Goal: Task Accomplishment & Management: Complete application form

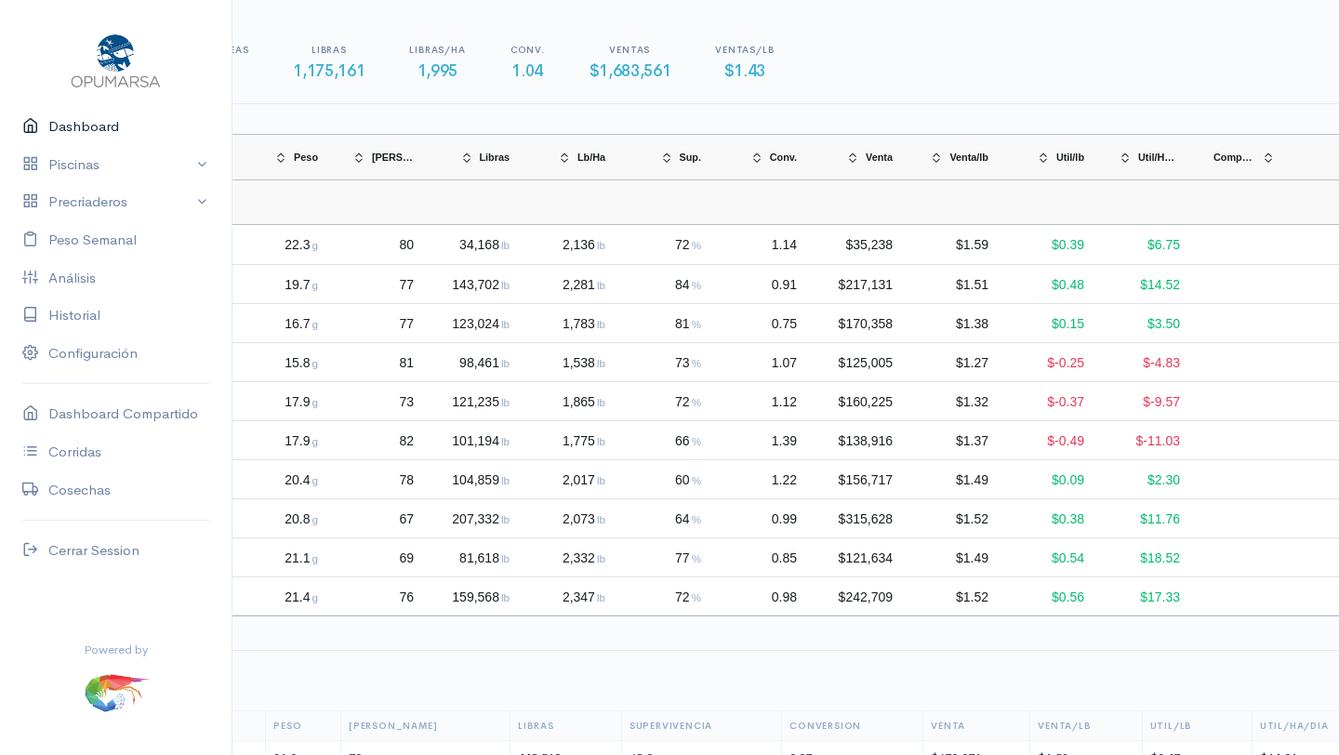
scroll to position [0, 331]
click at [83, 130] on link "Dashboard" at bounding box center [116, 127] width 232 height 38
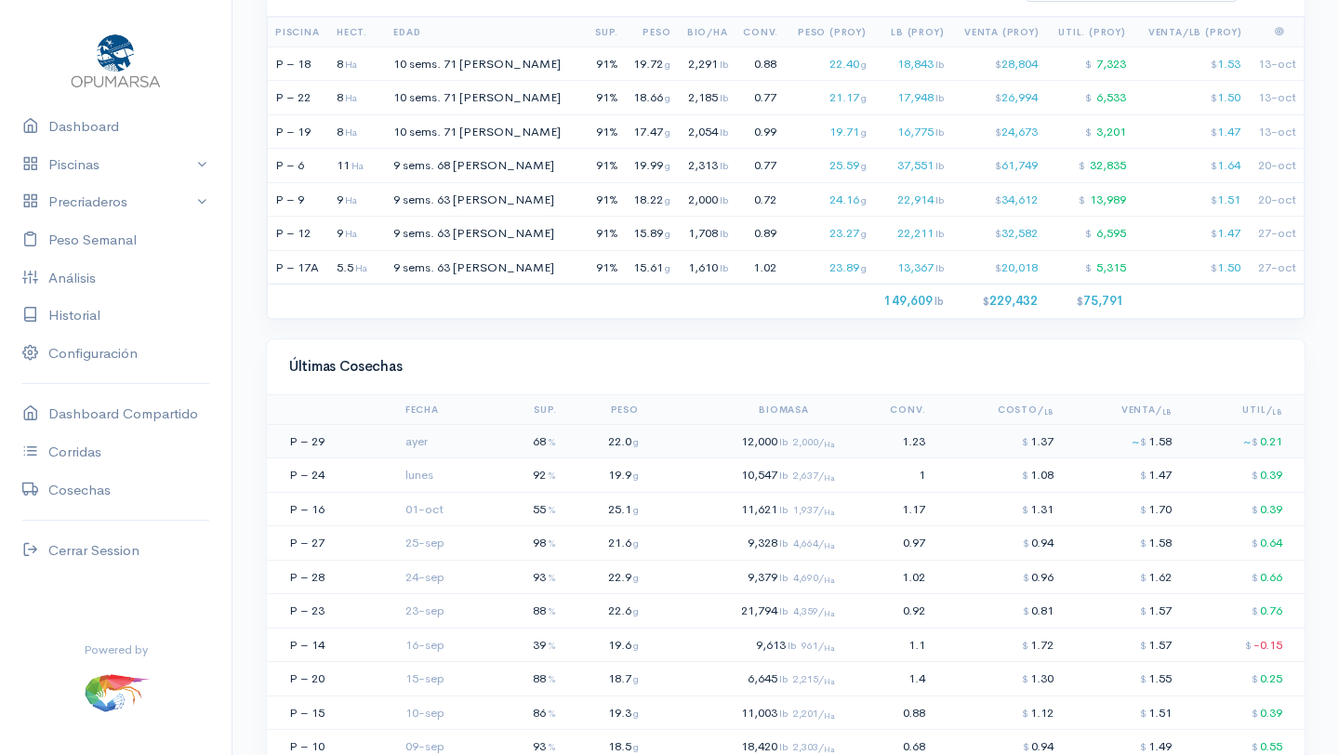
click at [395, 445] on td at bounding box center [384, 441] width 27 height 34
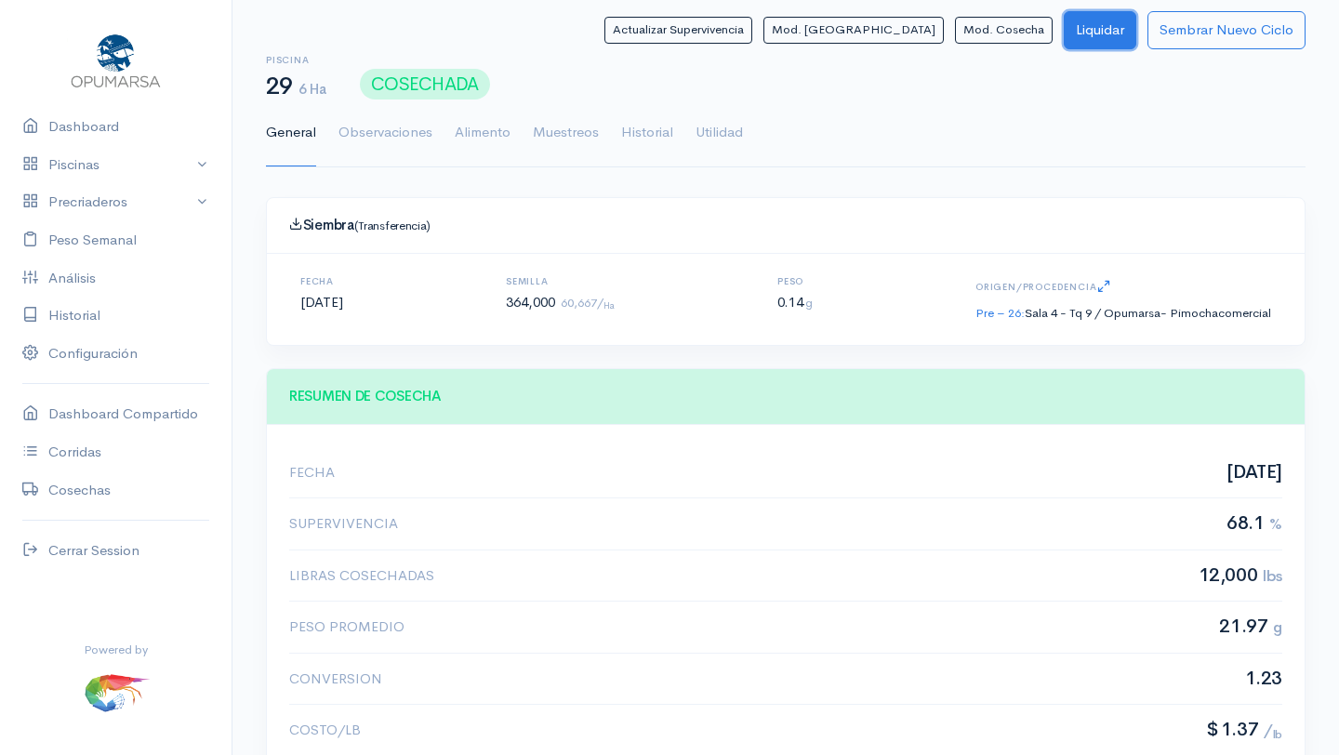
click at [1093, 32] on button "Liquidar" at bounding box center [1100, 30] width 73 height 38
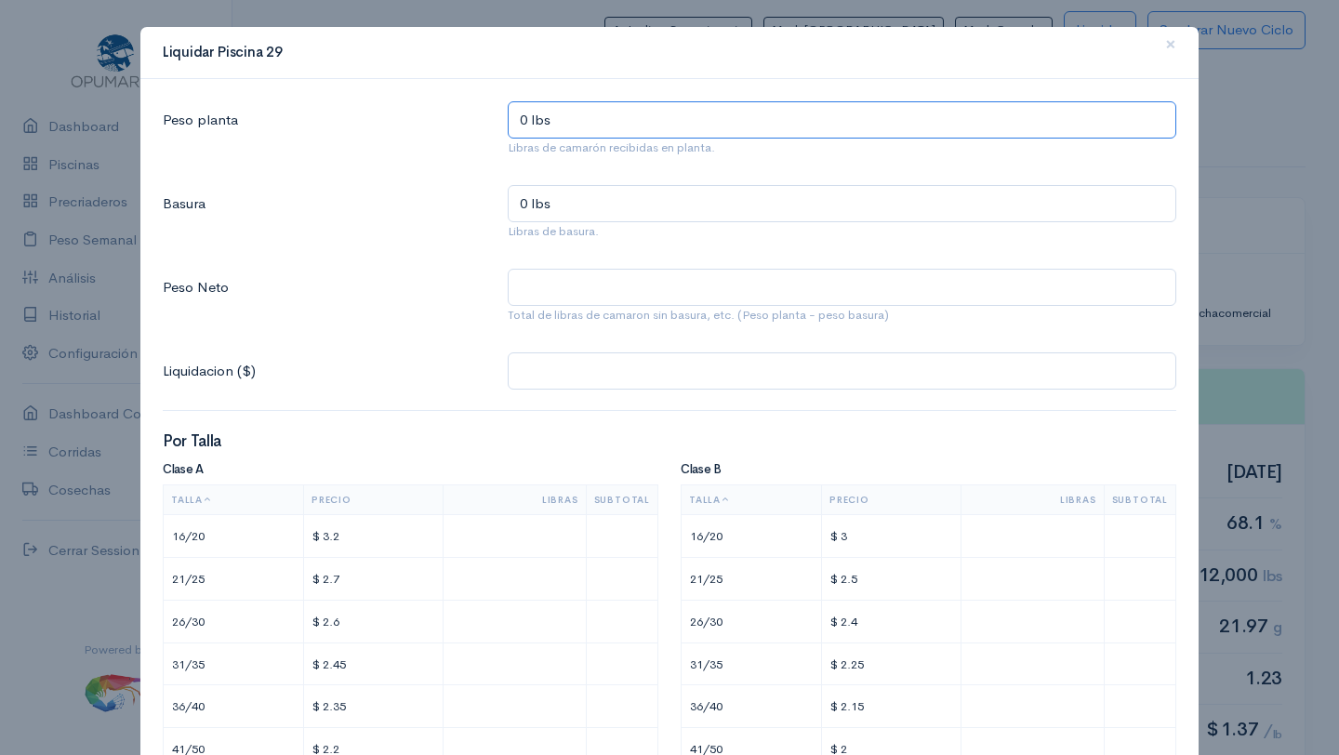
drag, startPoint x: 531, startPoint y: 117, endPoint x: 433, endPoint y: 117, distance: 97.7
click at [437, 117] on div "Peso planta 0 lbs Libras de camarón recibidas en planta." at bounding box center [670, 132] width 1036 height 63
type input "1 lbs"
type input "12 lbs"
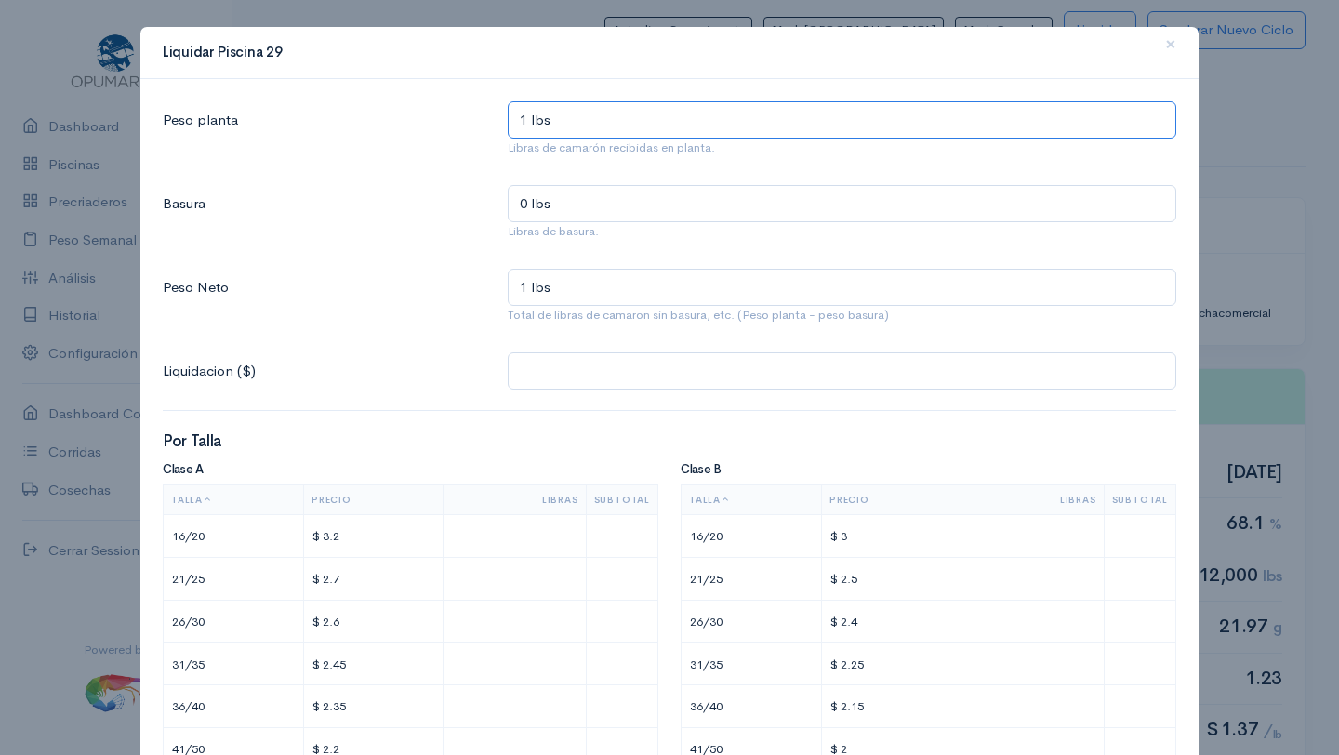
type input "12 lbs"
type input "124 lbs"
type input "1,244 lbs"
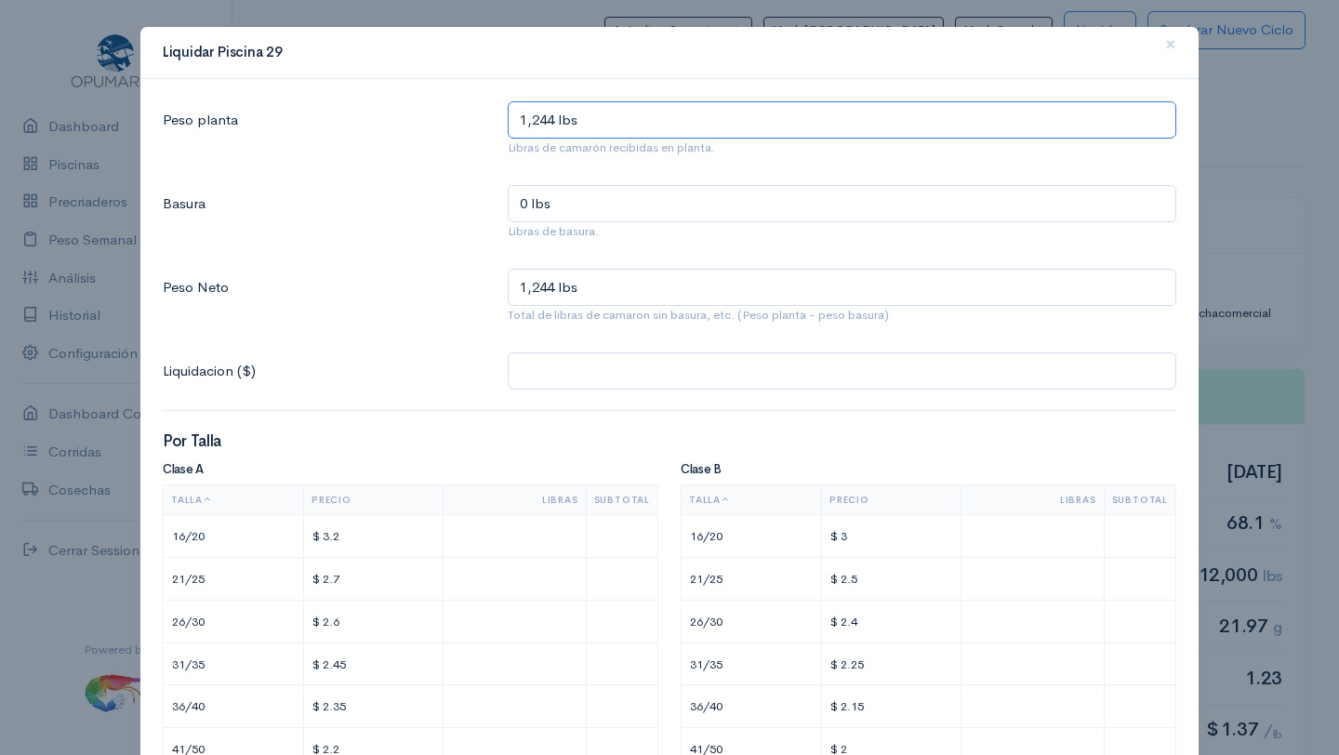
type input "12,446 lbs"
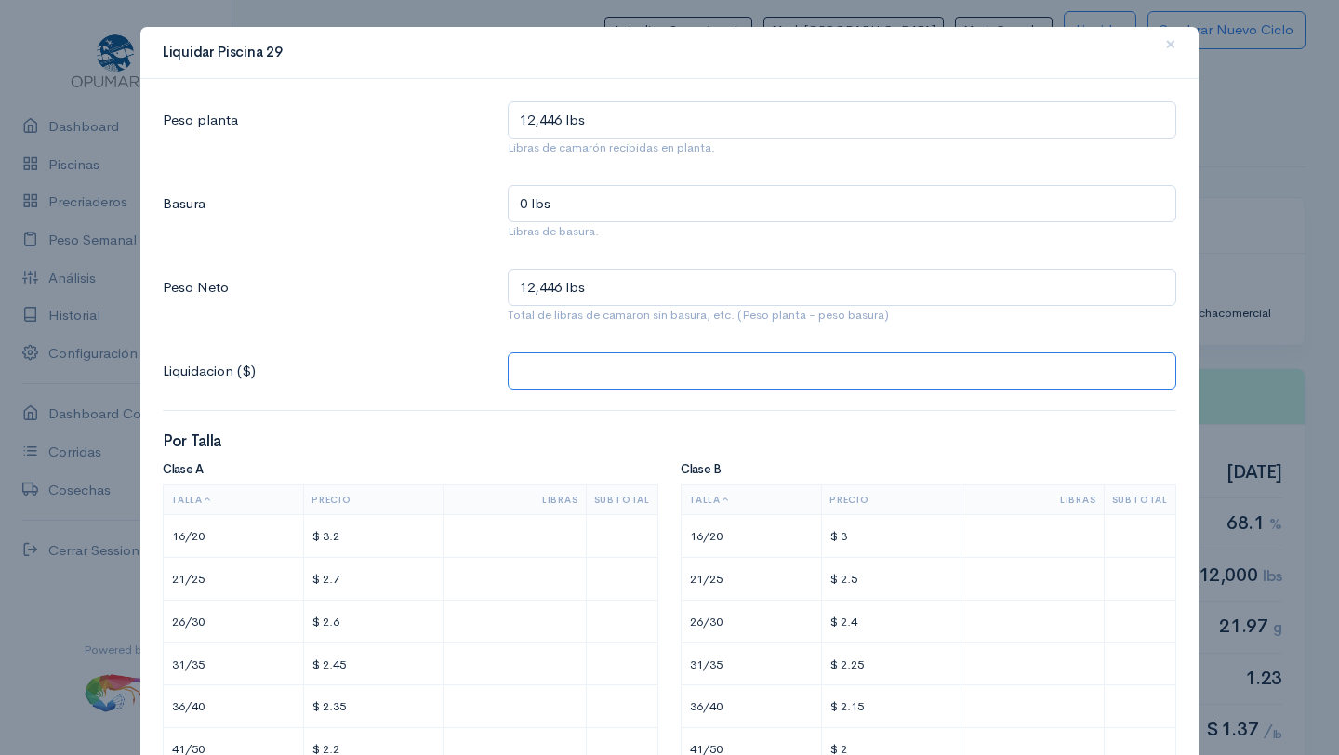
click at [575, 373] on input "text" at bounding box center [842, 372] width 669 height 38
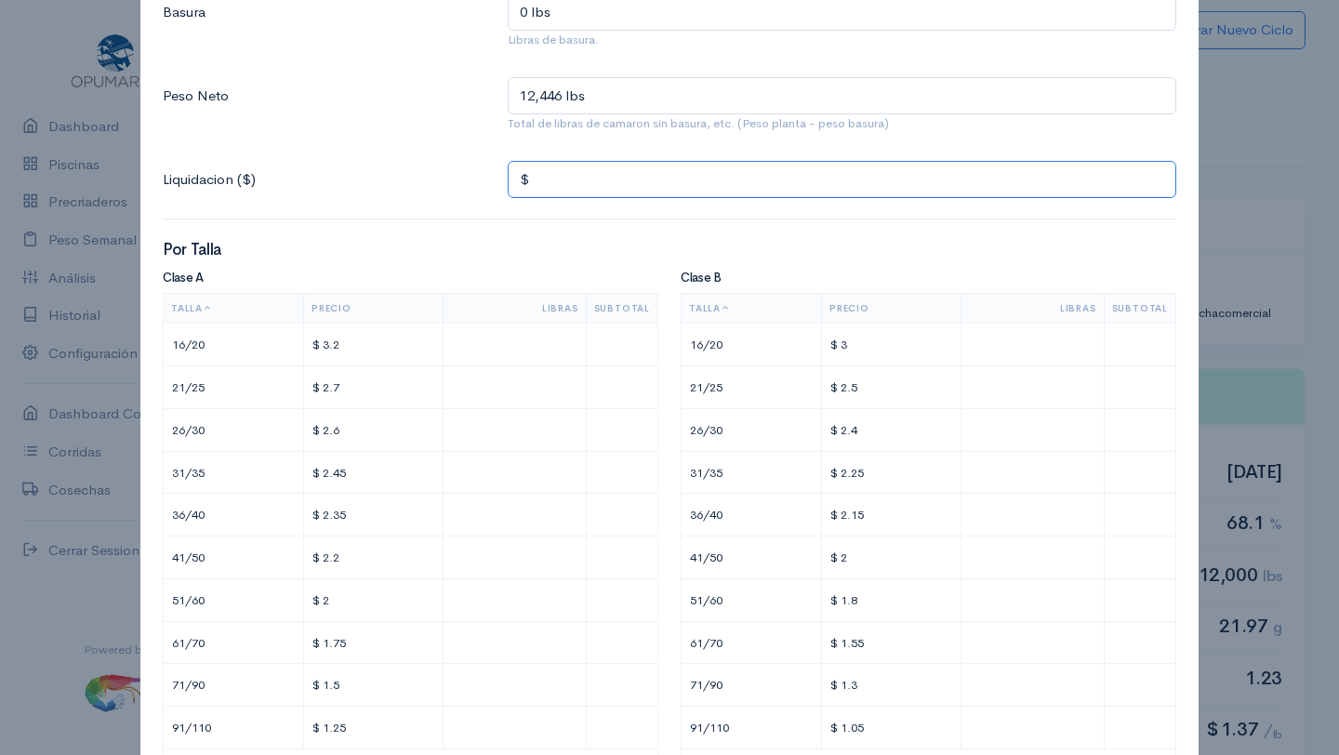
scroll to position [203, 0]
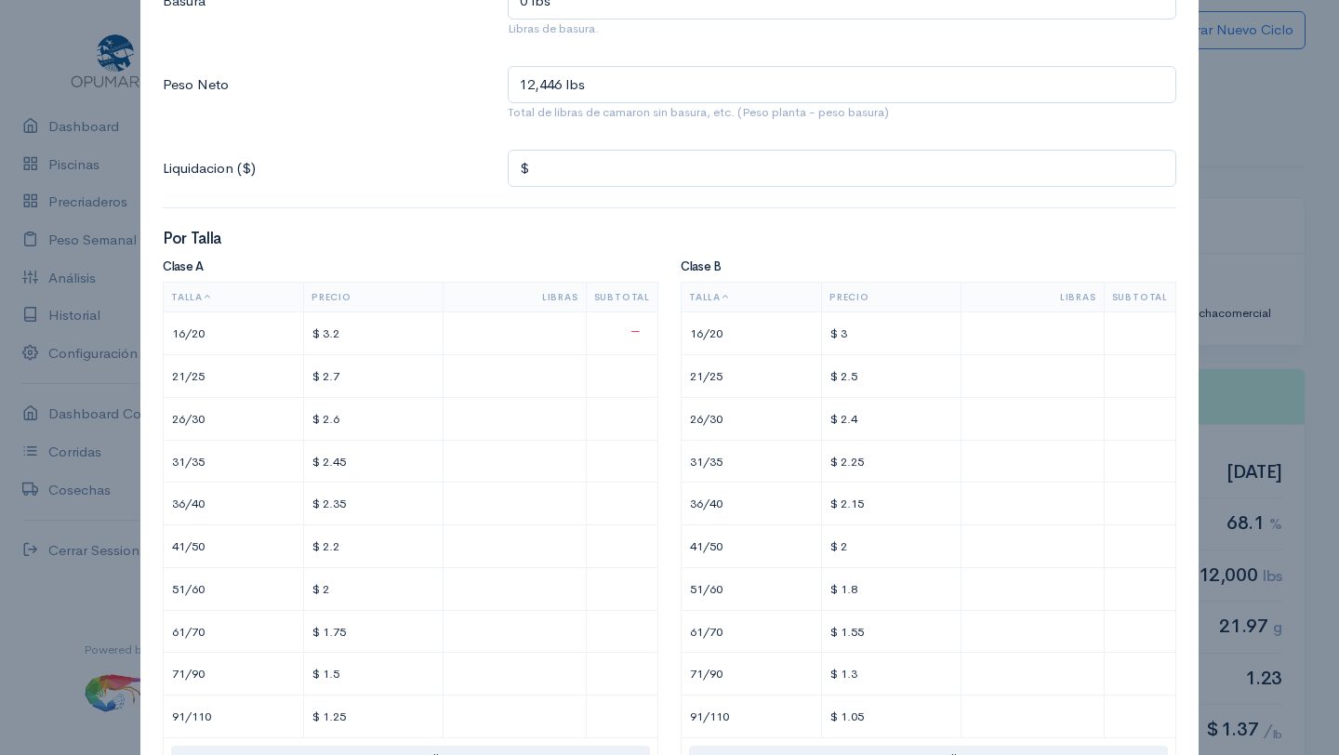
click at [525, 331] on input "text" at bounding box center [514, 333] width 127 height 27
click at [519, 421] on input "text" at bounding box center [514, 419] width 127 height 27
type input "$ 20.8"
type input "8"
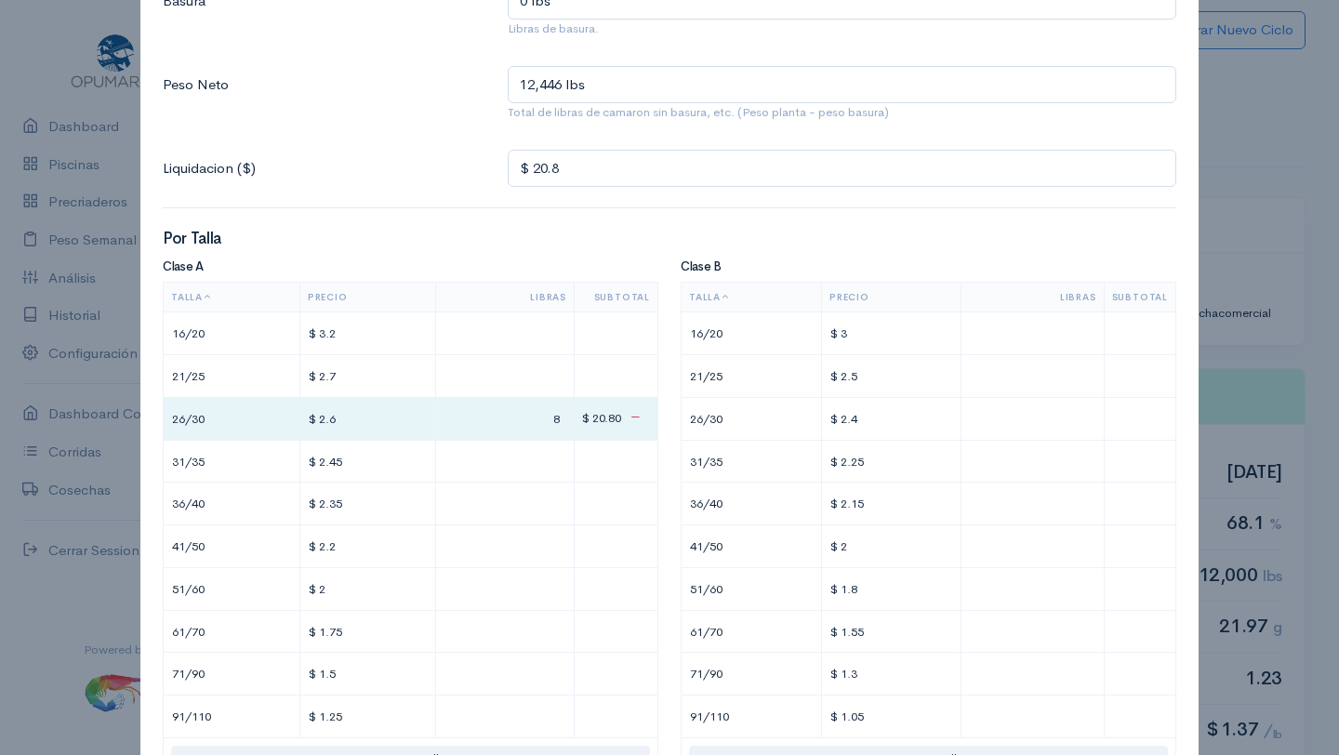
type input "$ 208"
type input "80"
type input "$ 2,103.4"
type input "809."
type input "$ 2,103.66"
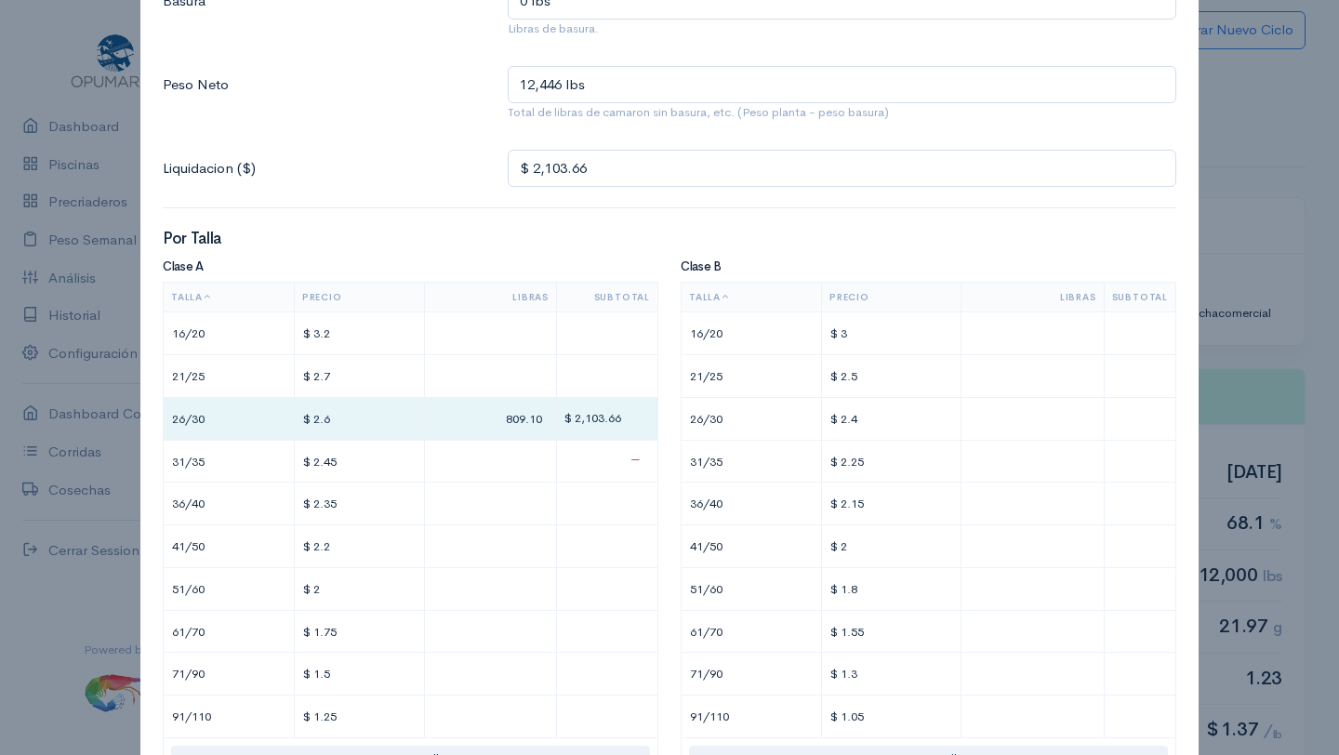
type input "809.10"
click at [509, 460] on input "text" at bounding box center [491, 461] width 116 height 27
type input "$ 2,118.36"
type input "6"
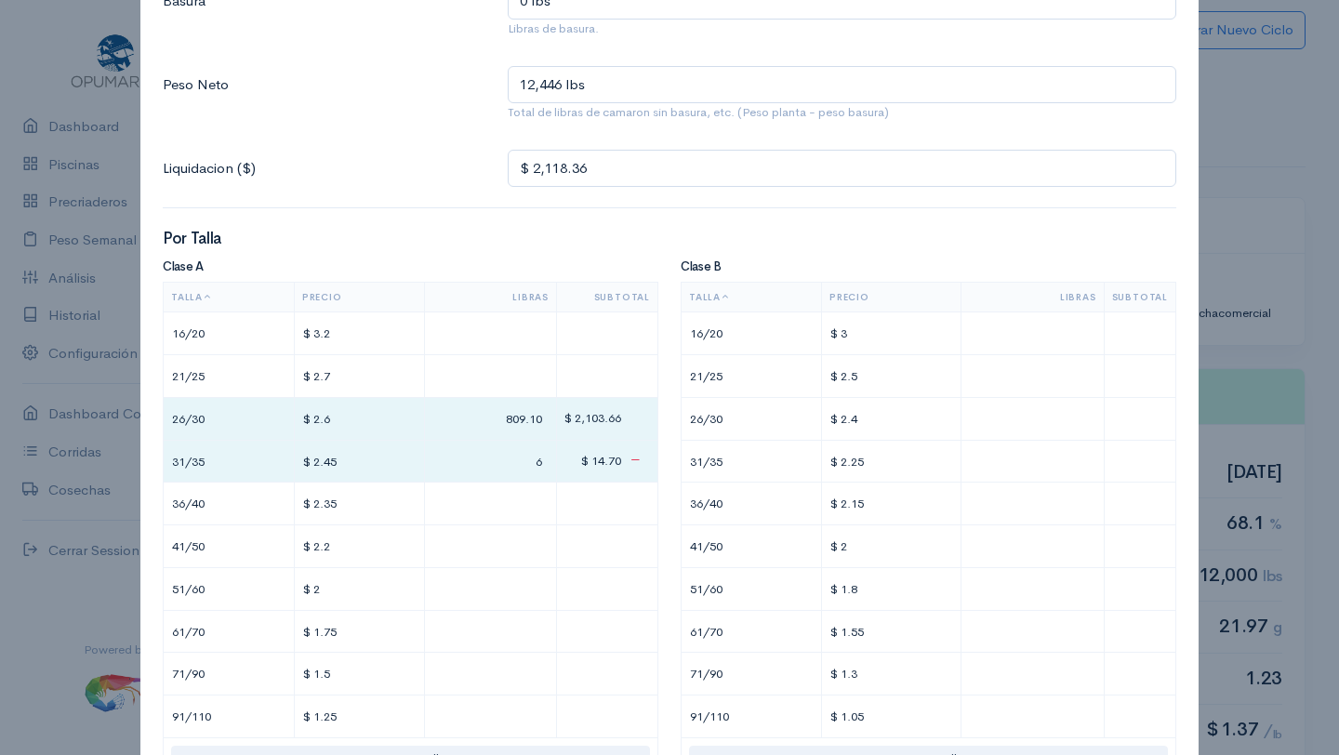
type input "$ 2,267.81"
type input "67"
type input "$ 3,745.16"
type input "670"
type input "$ 18,540.71"
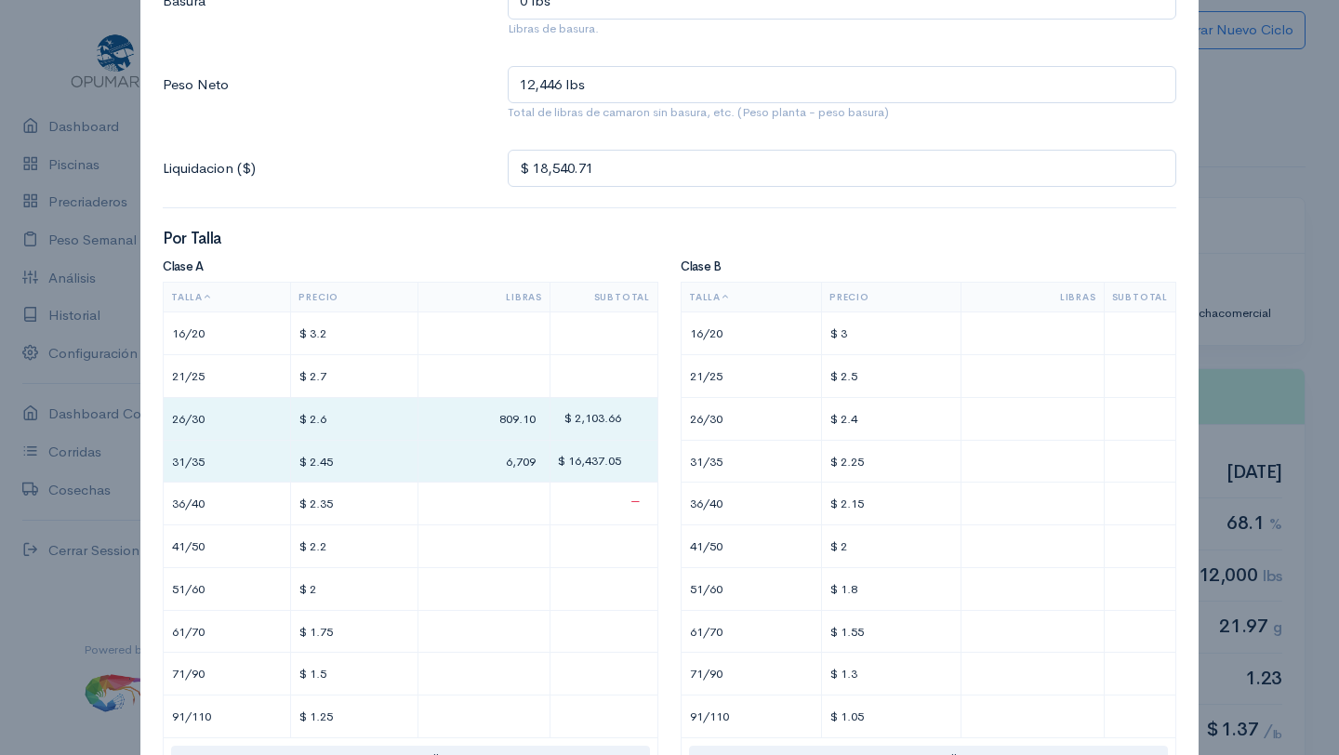
type input "6,709"
click at [501, 510] on input "text" at bounding box center [484, 503] width 116 height 27
type input "$ 18,547.76"
type input "3"
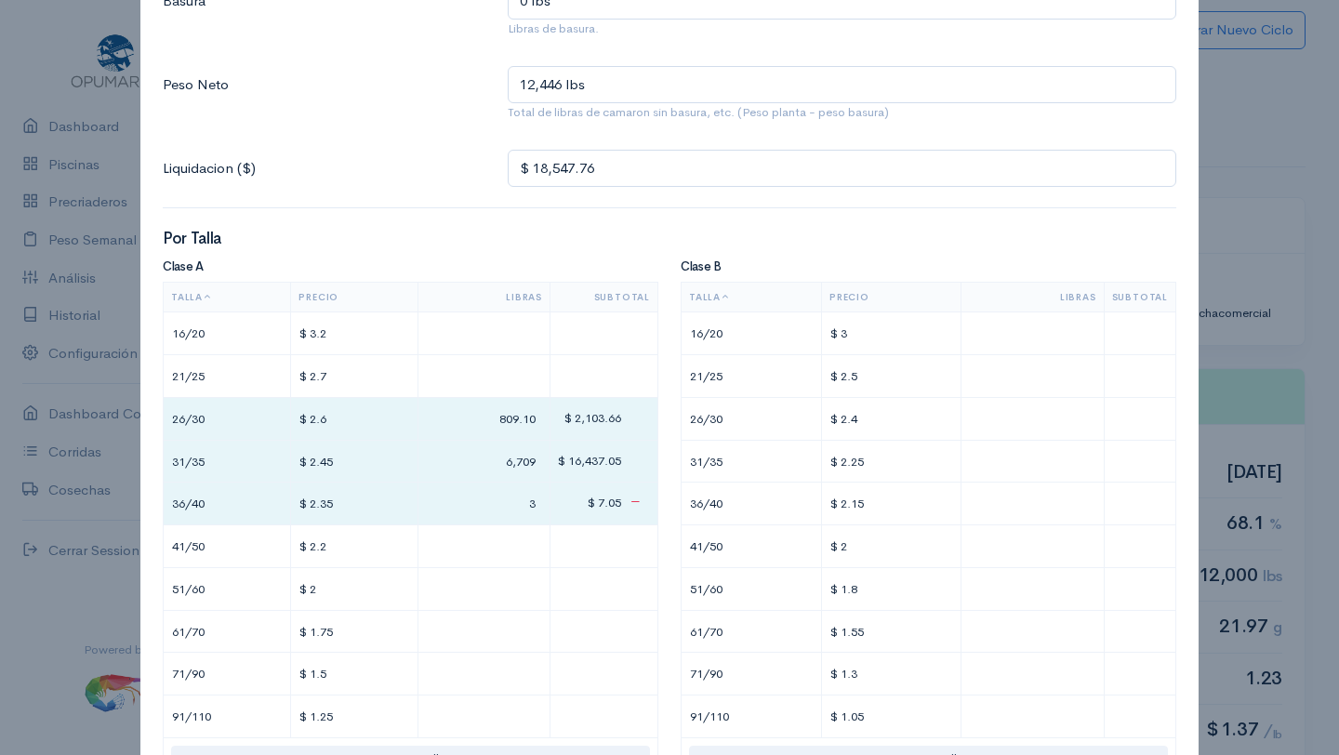
type input "$ 18,611.21"
type input "30"
type input "$ 19,257.46"
type input "305"
click at [502, 560] on td at bounding box center [484, 547] width 132 height 43
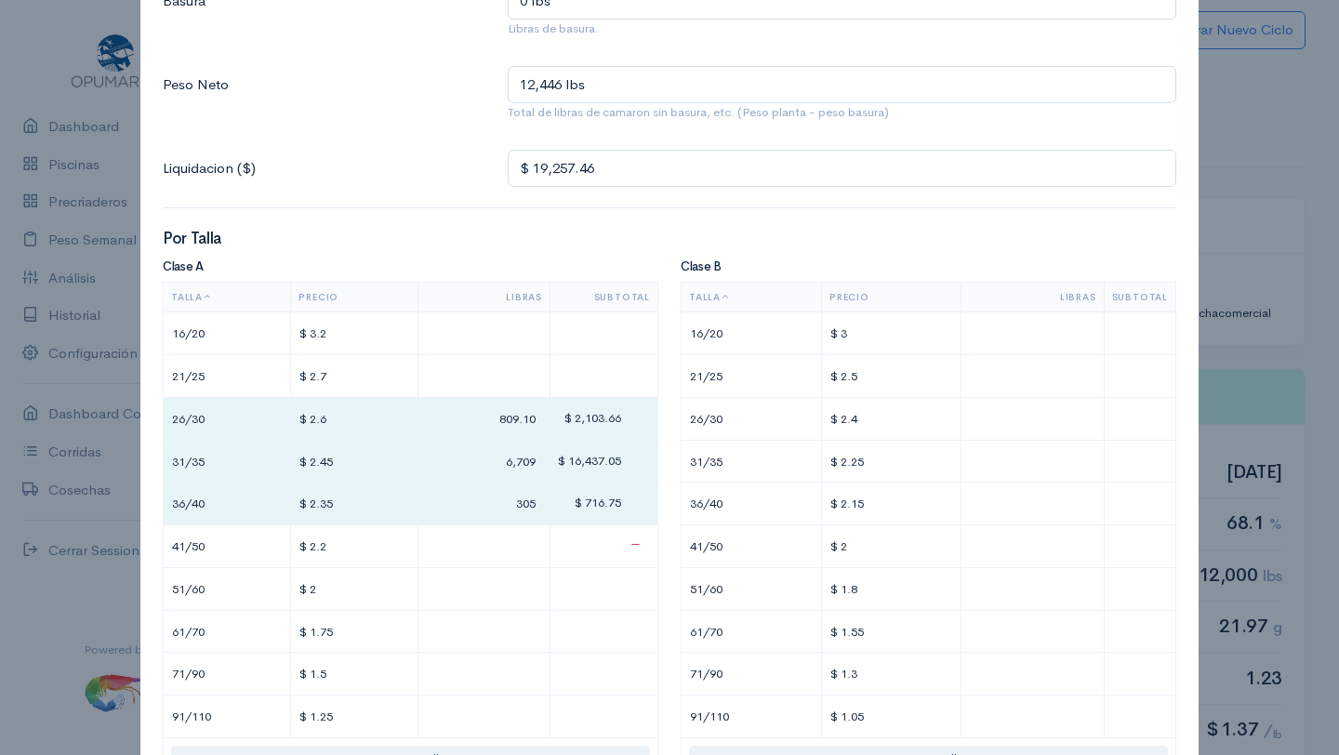
click at [503, 545] on input "text" at bounding box center [484, 546] width 116 height 27
type input "$ 19,261.86"
type input "2"
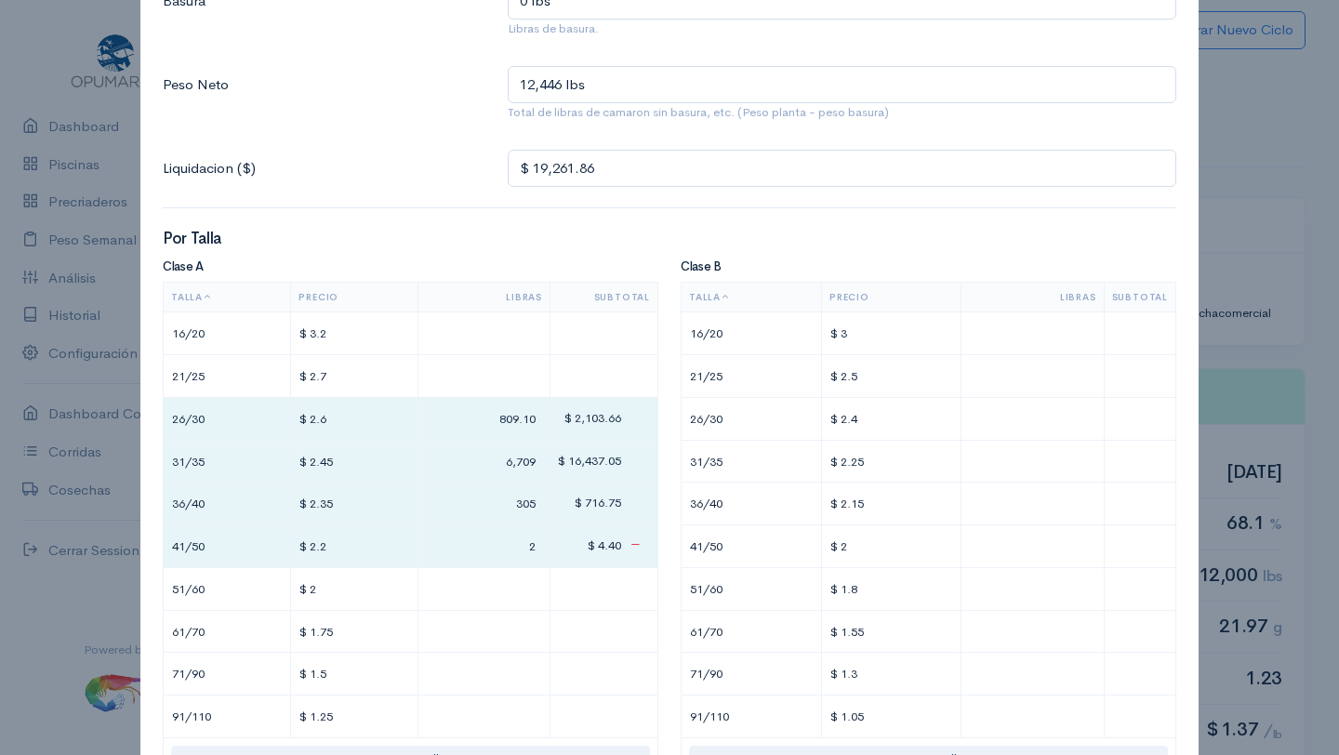
type input "$ 19,316.86"
type input "27"
type input "$ 19,855.86"
type input "272"
click at [488, 589] on input "text" at bounding box center [484, 589] width 116 height 27
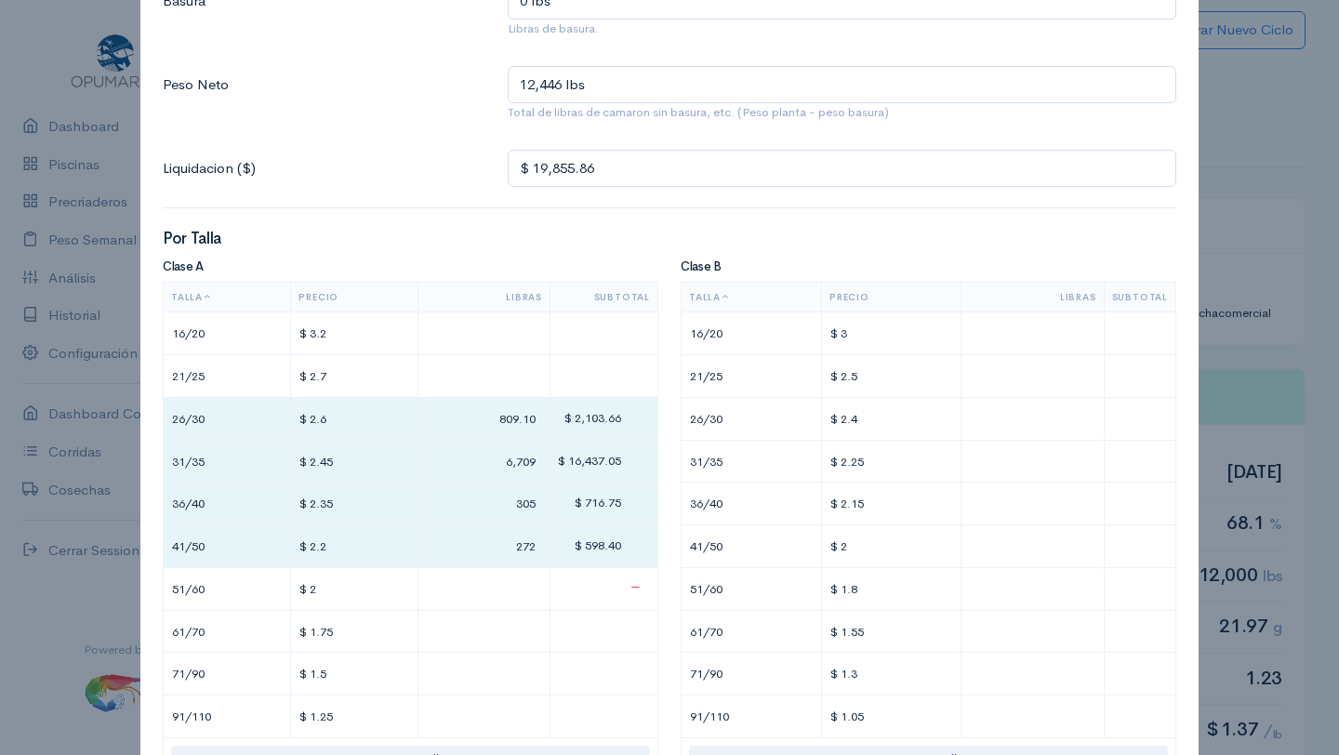
type input "$ 19,865.86"
type input "5"
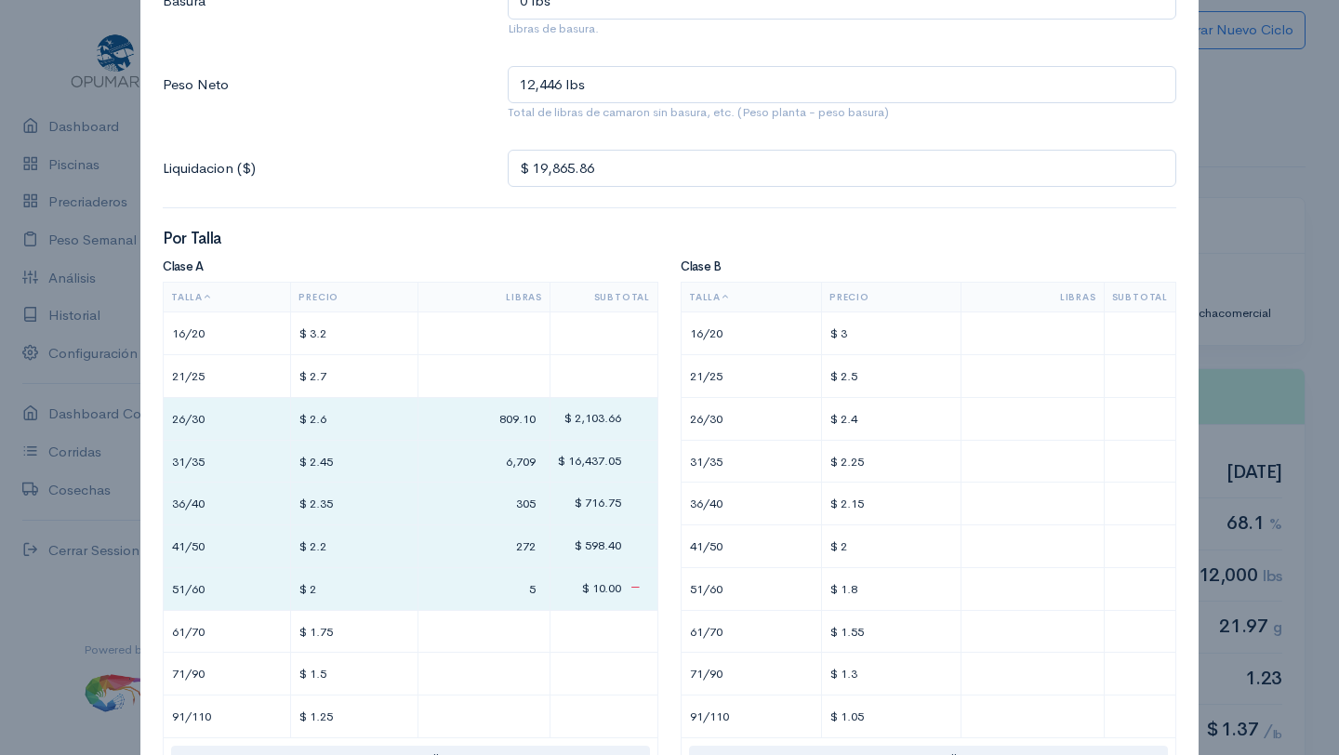
type input "$ 19,957.86"
type input "51"
click at [501, 631] on input "text" at bounding box center [484, 632] width 116 height 27
type input "$ 19,959.61"
type input "1"
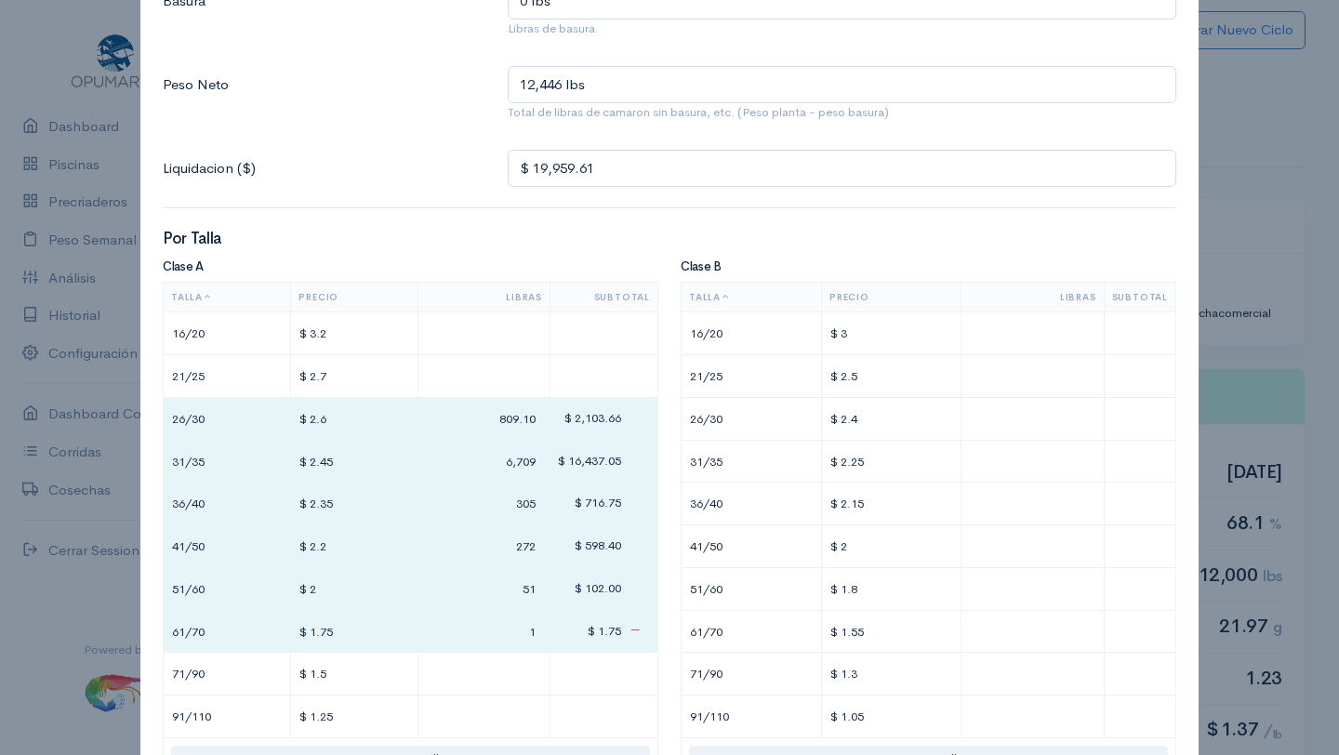
type input "$ 19,975.36"
type input "10"
click at [501, 678] on input "text" at bounding box center [484, 673] width 116 height 27
type input "$ 19,976.86"
type input "1"
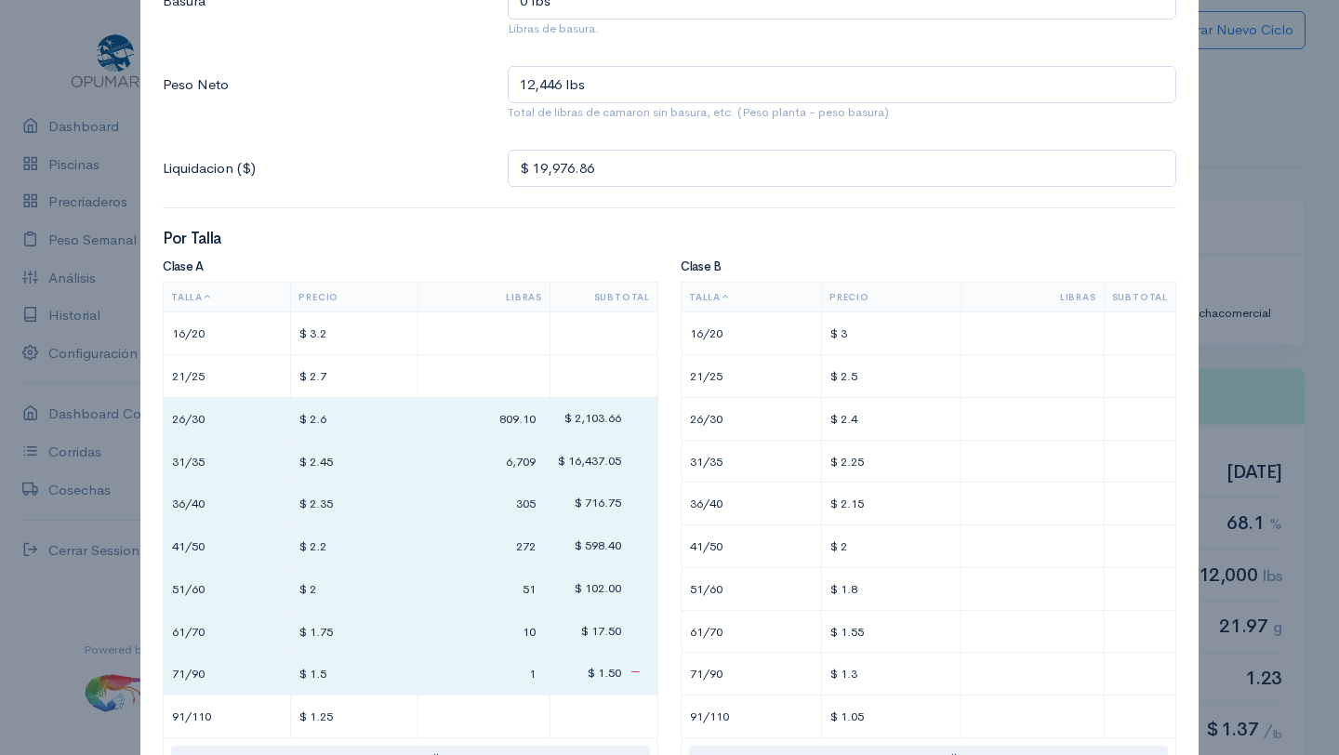
type input "$ 19,990.36"
type input "10"
click at [504, 712] on input "text" at bounding box center [484, 716] width 116 height 27
type input "$ 19,996.61"
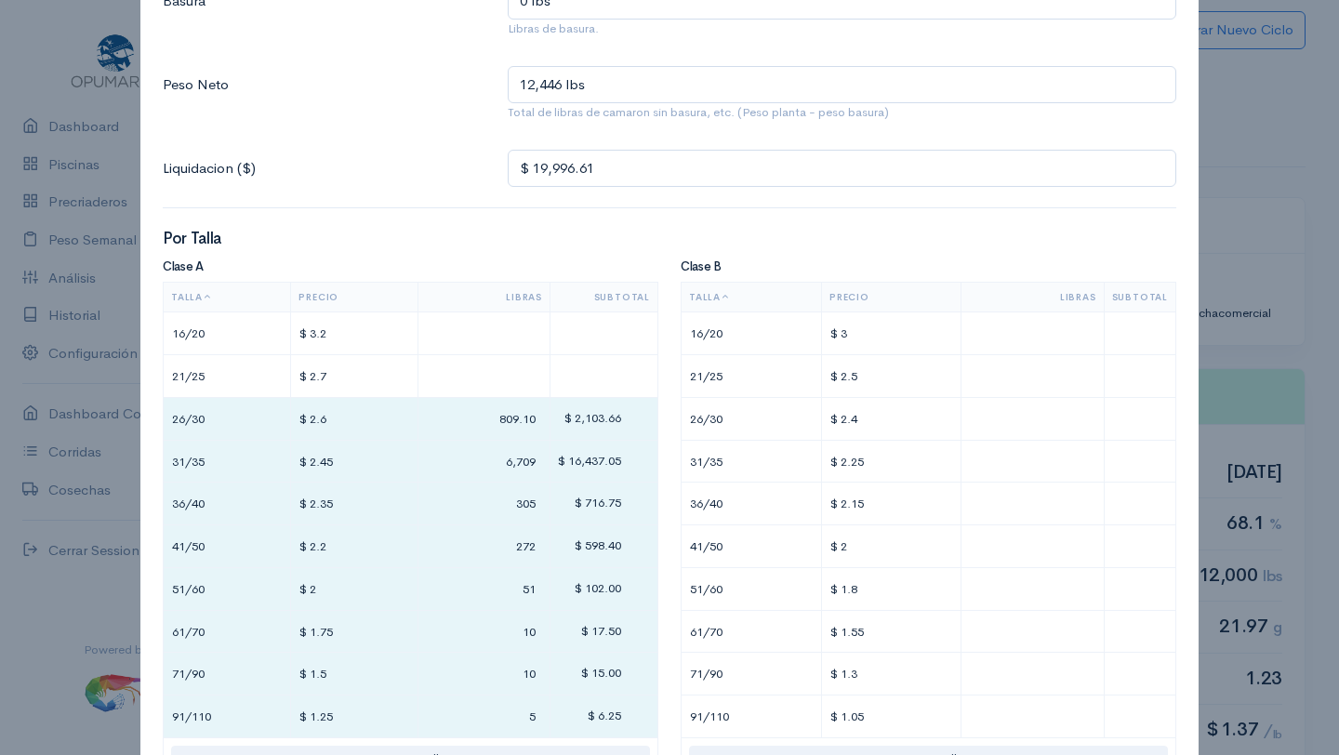
type input "5"
click at [670, 698] on div "Clase B Talla Precio Libras Subtotal 16/20 $ 3 21/25 $ 2.5 26/30 $ 2.4 31/35 $ …" at bounding box center [929, 549] width 518 height 579
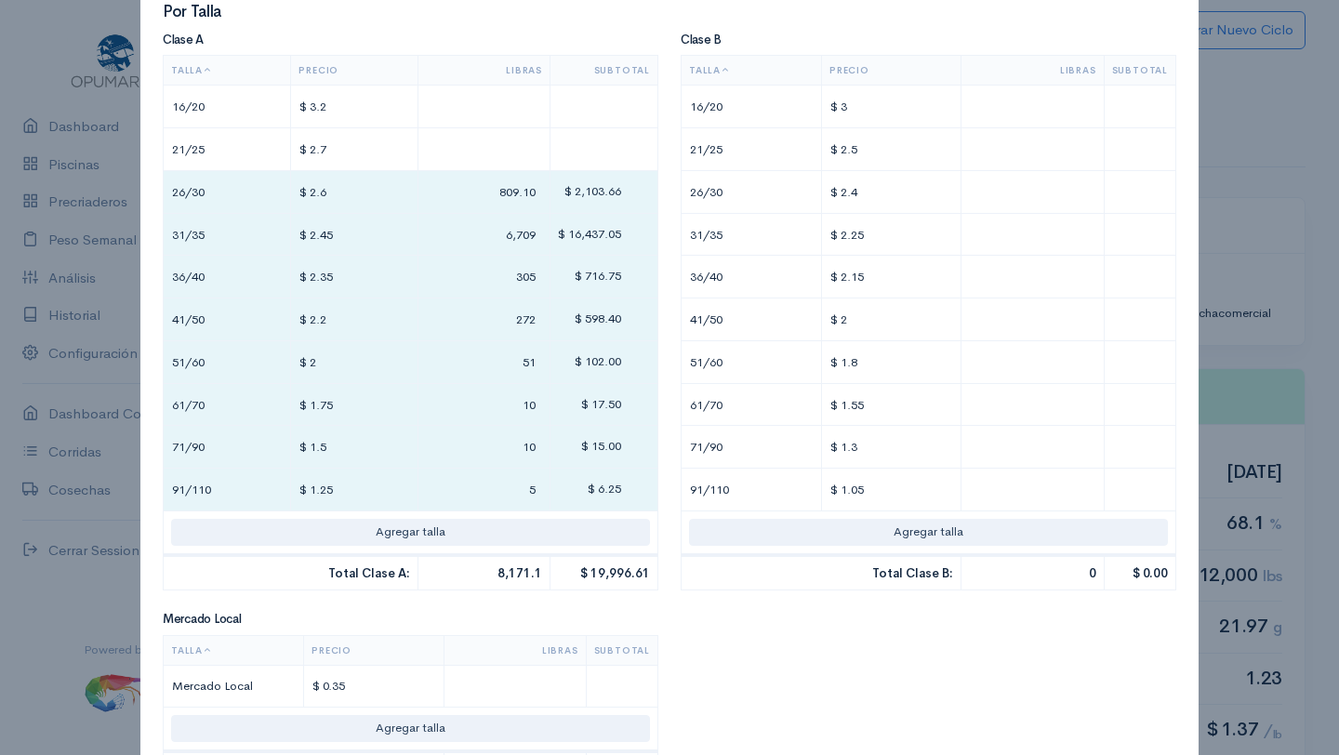
scroll to position [419, 0]
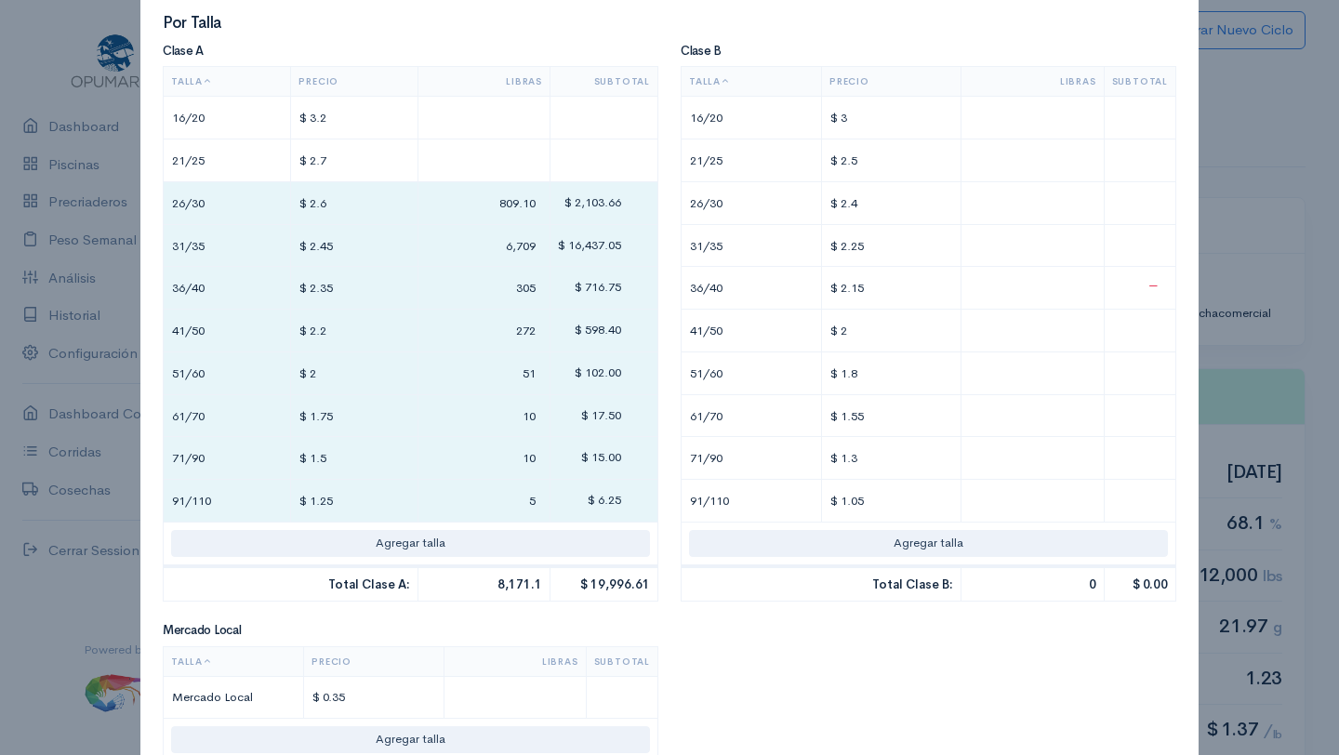
click at [1002, 296] on input "text" at bounding box center [1032, 287] width 127 height 27
type input "$ 20,007.36"
type input "5"
type input "$ 20,108.41"
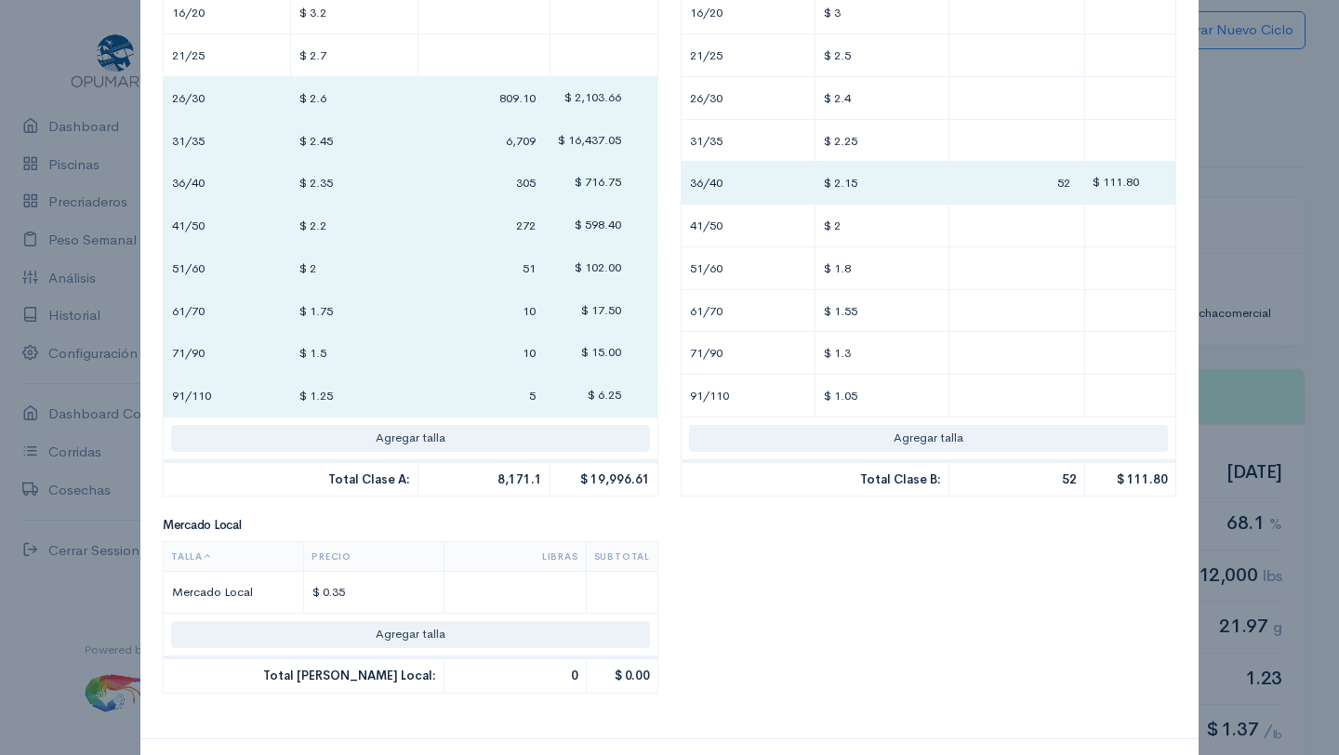
scroll to position [526, 0]
type input "52"
click at [525, 595] on input "text" at bounding box center [515, 590] width 127 height 27
type input "$ 20,110.16"
type input "5"
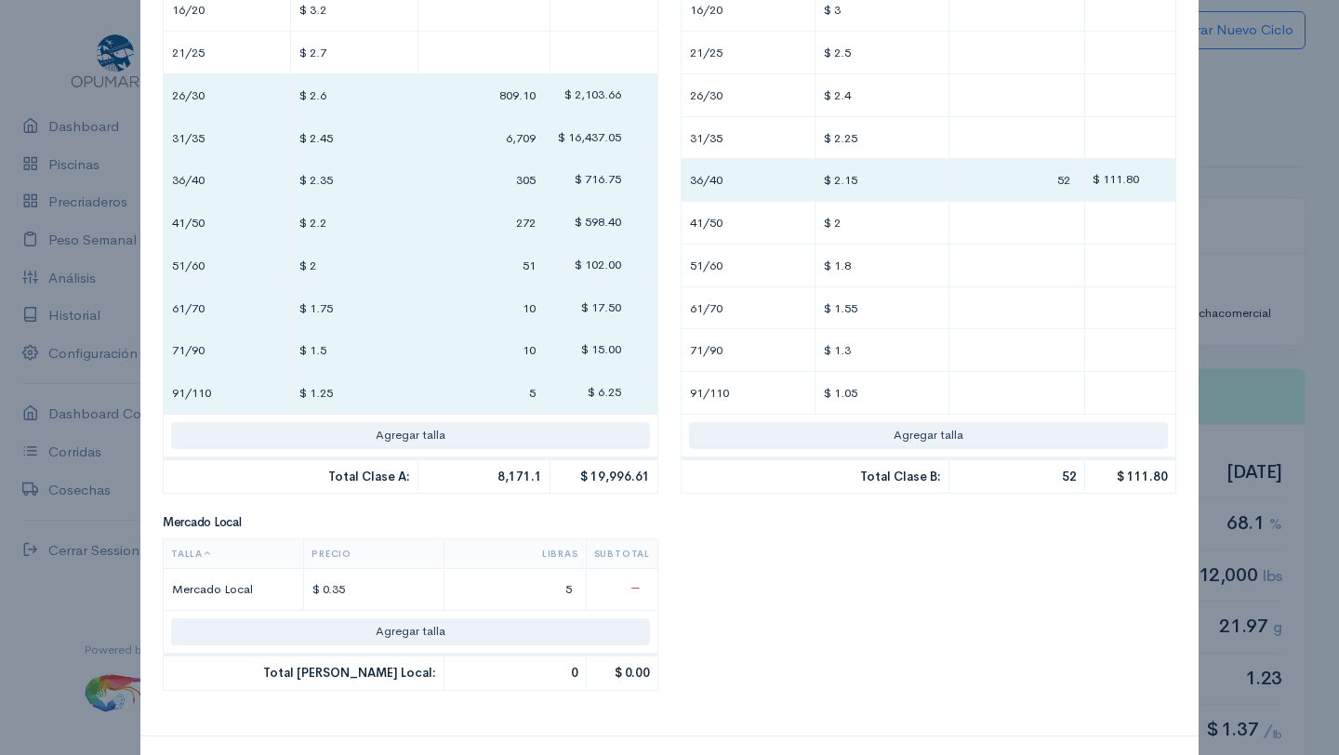
type input "$ 20,126.96"
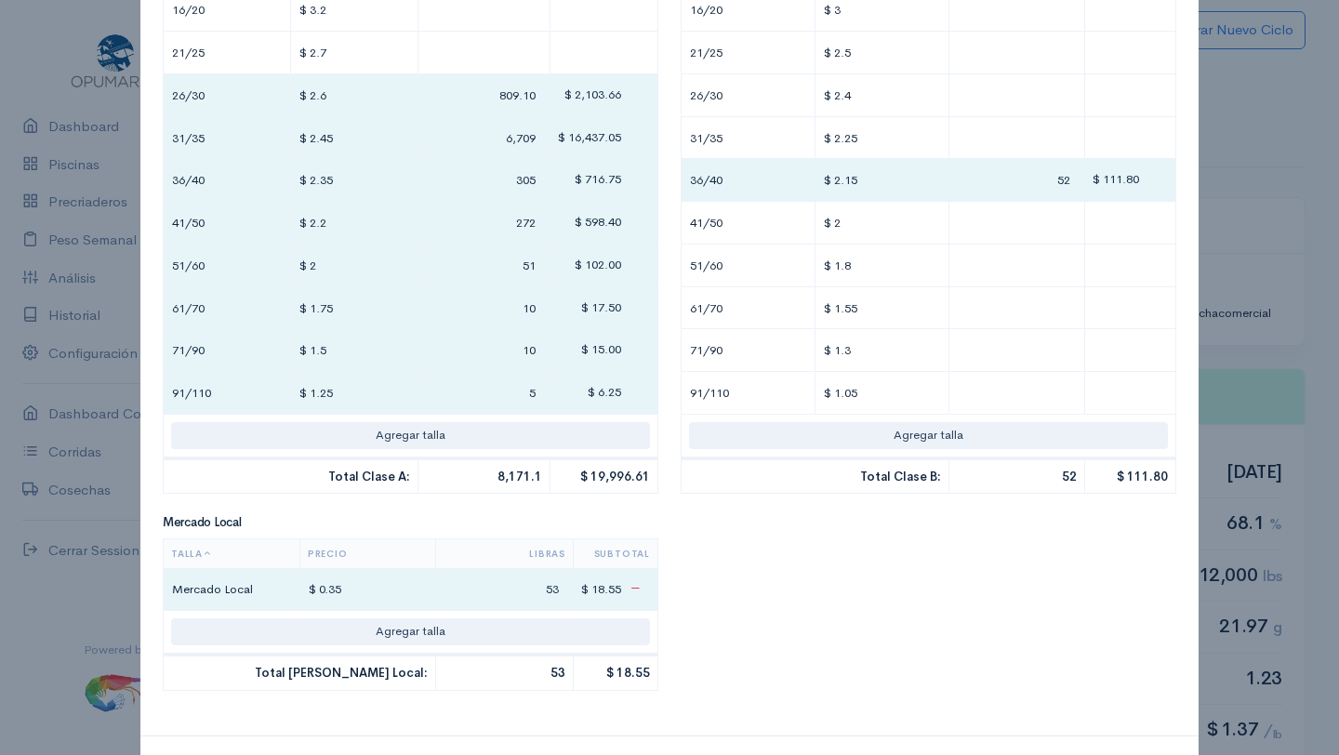
type input "53."
type input "$ 20,127.24"
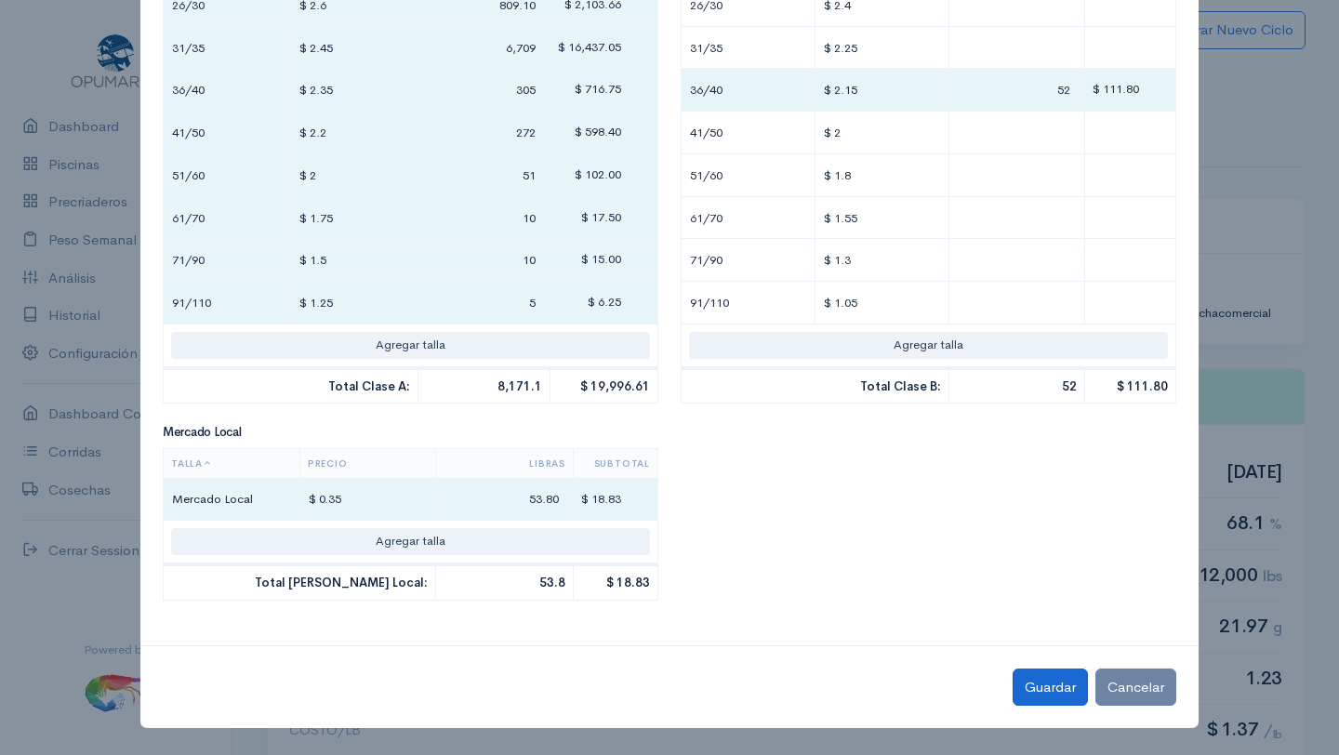
type input "53.80"
click at [1057, 693] on button "Guardar" at bounding box center [1050, 688] width 75 height 38
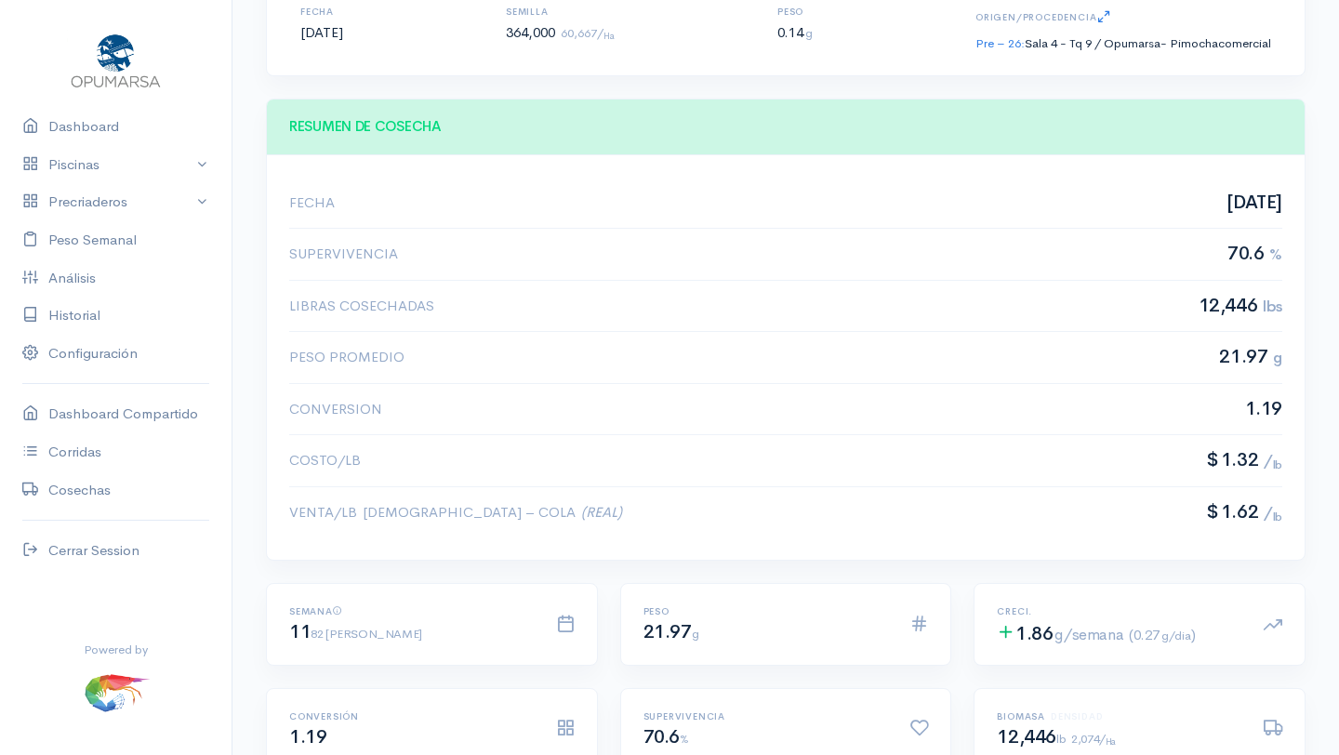
scroll to position [49, 0]
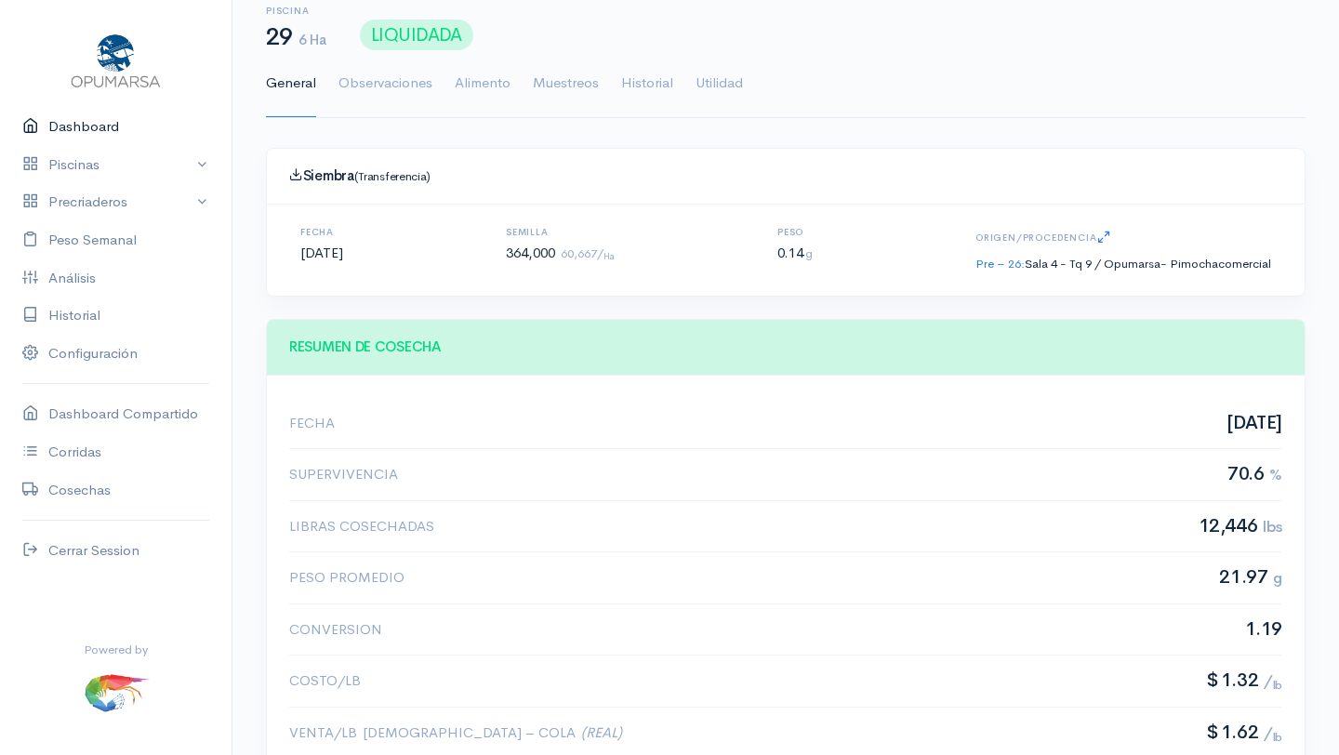
click at [100, 127] on link "Dashboard" at bounding box center [116, 127] width 232 height 38
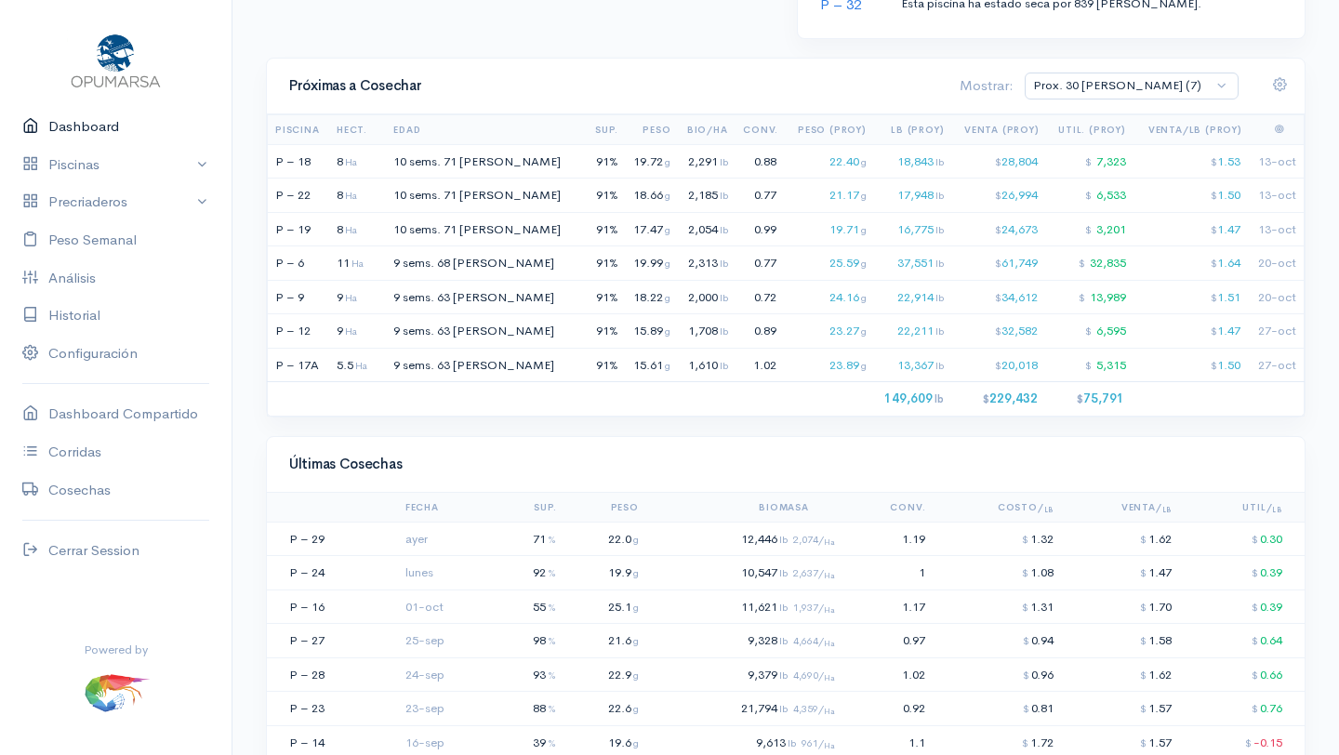
scroll to position [1326, 0]
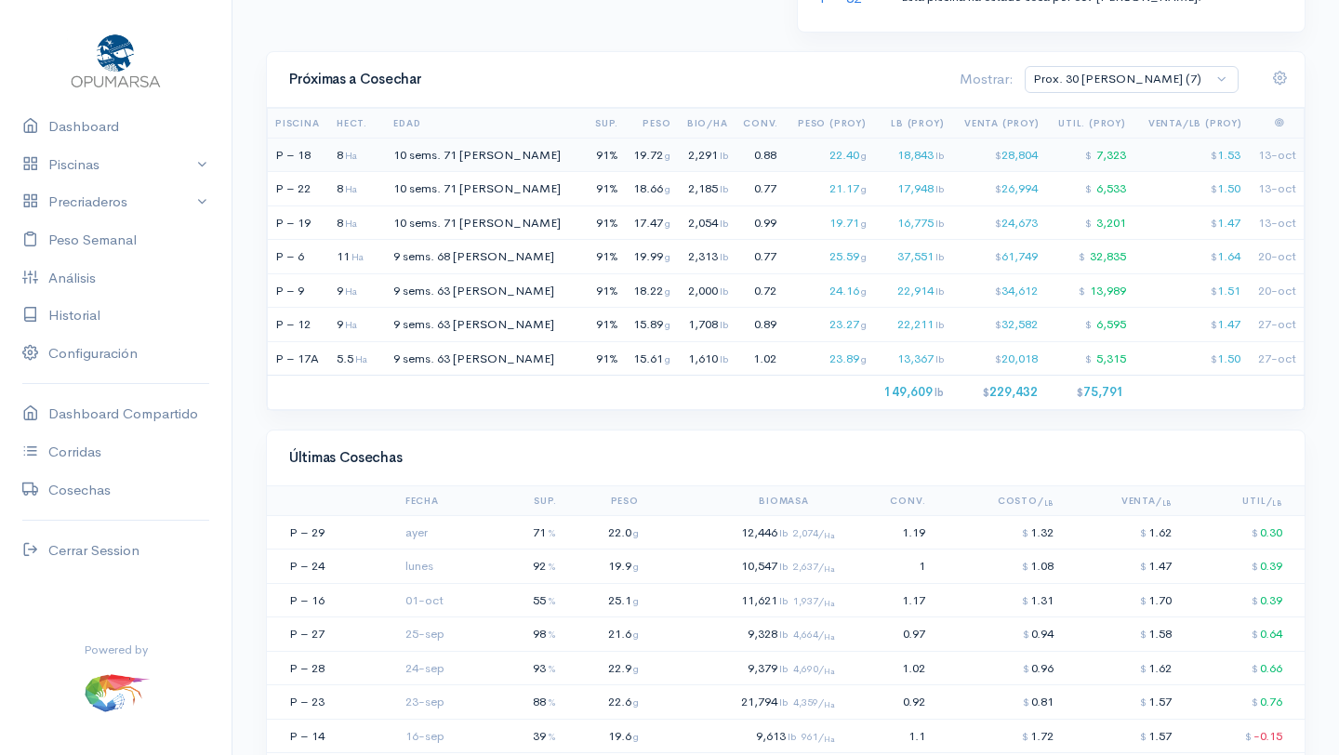
click at [441, 153] on span "10 sems." at bounding box center [416, 155] width 47 height 16
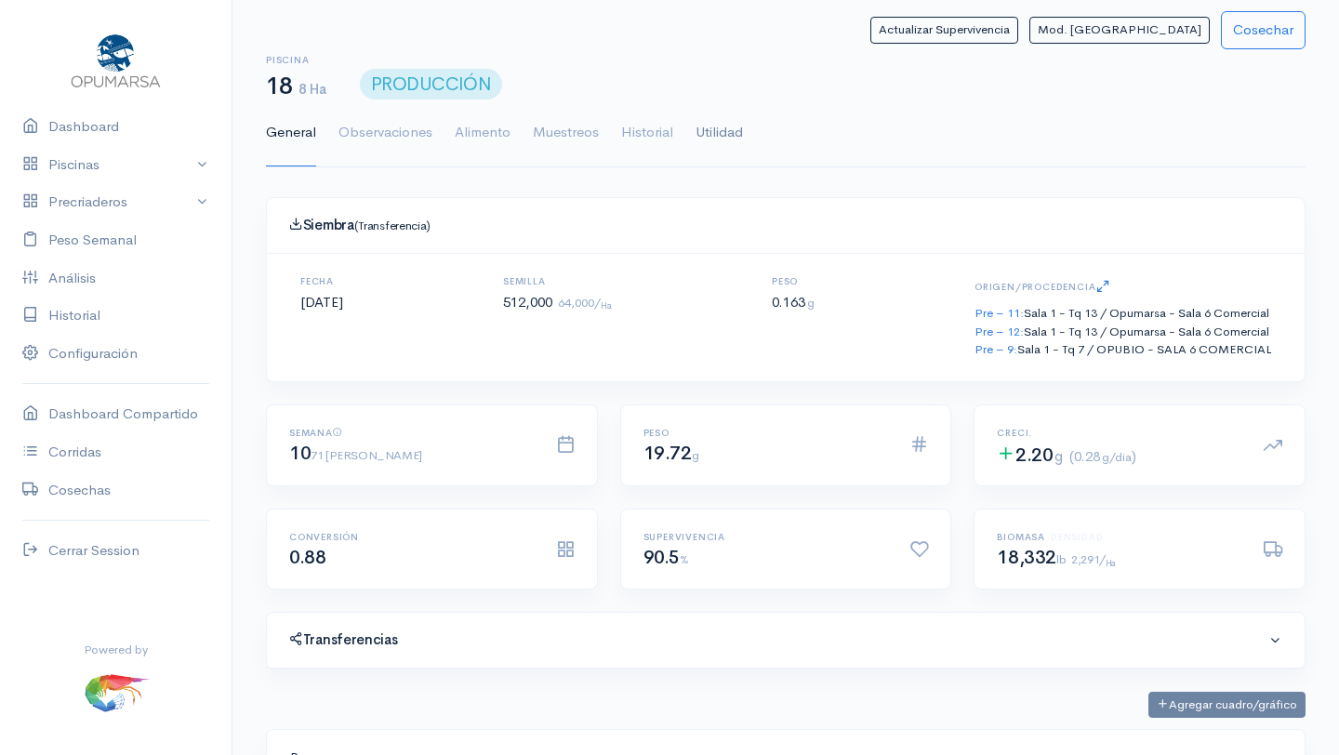
click at [725, 133] on link "Utilidad" at bounding box center [719, 133] width 47 height 67
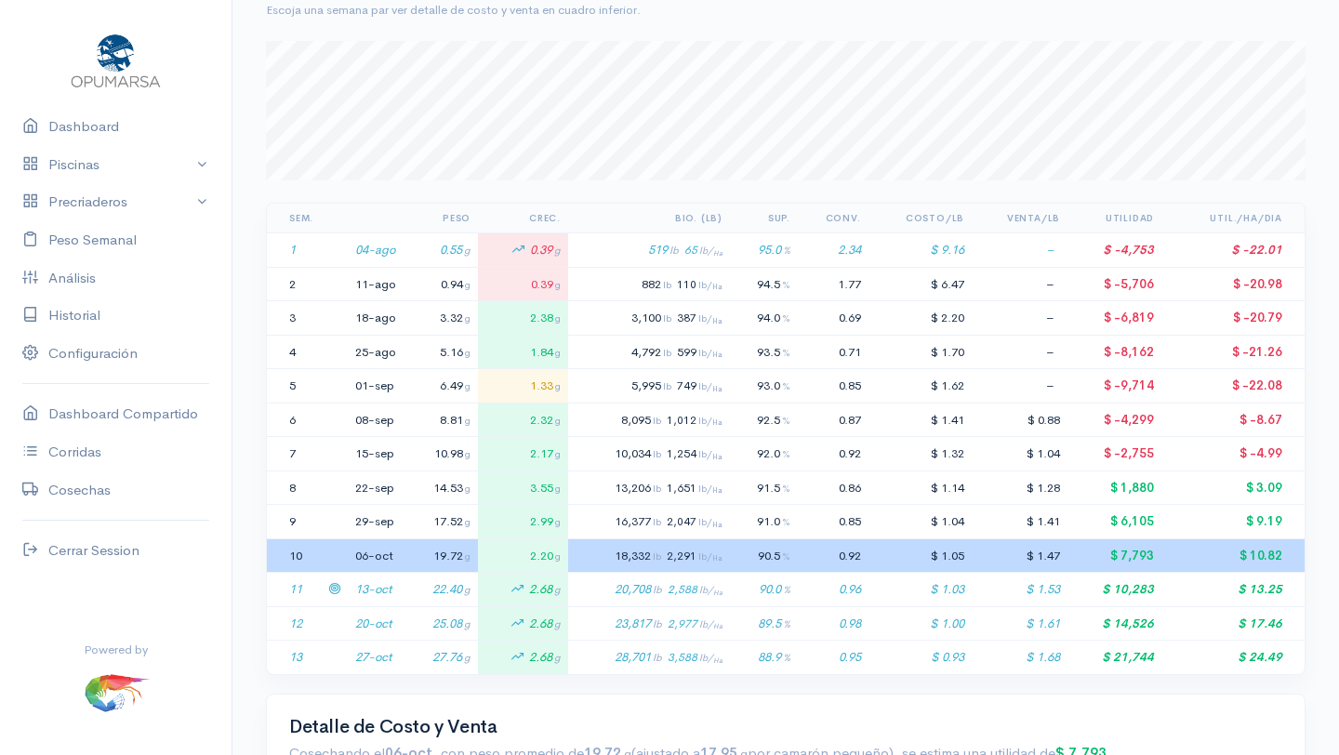
scroll to position [217, 0]
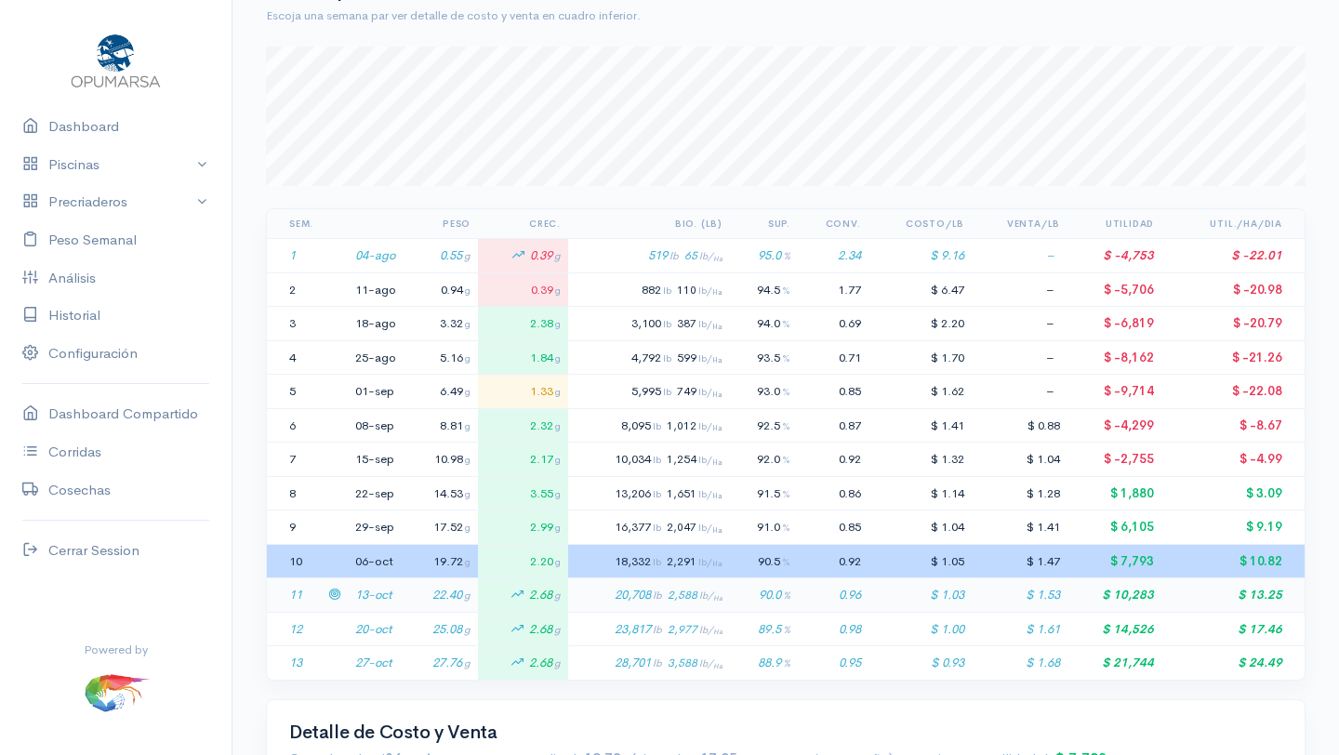
click at [369, 593] on td "13-oct" at bounding box center [376, 596] width 56 height 34
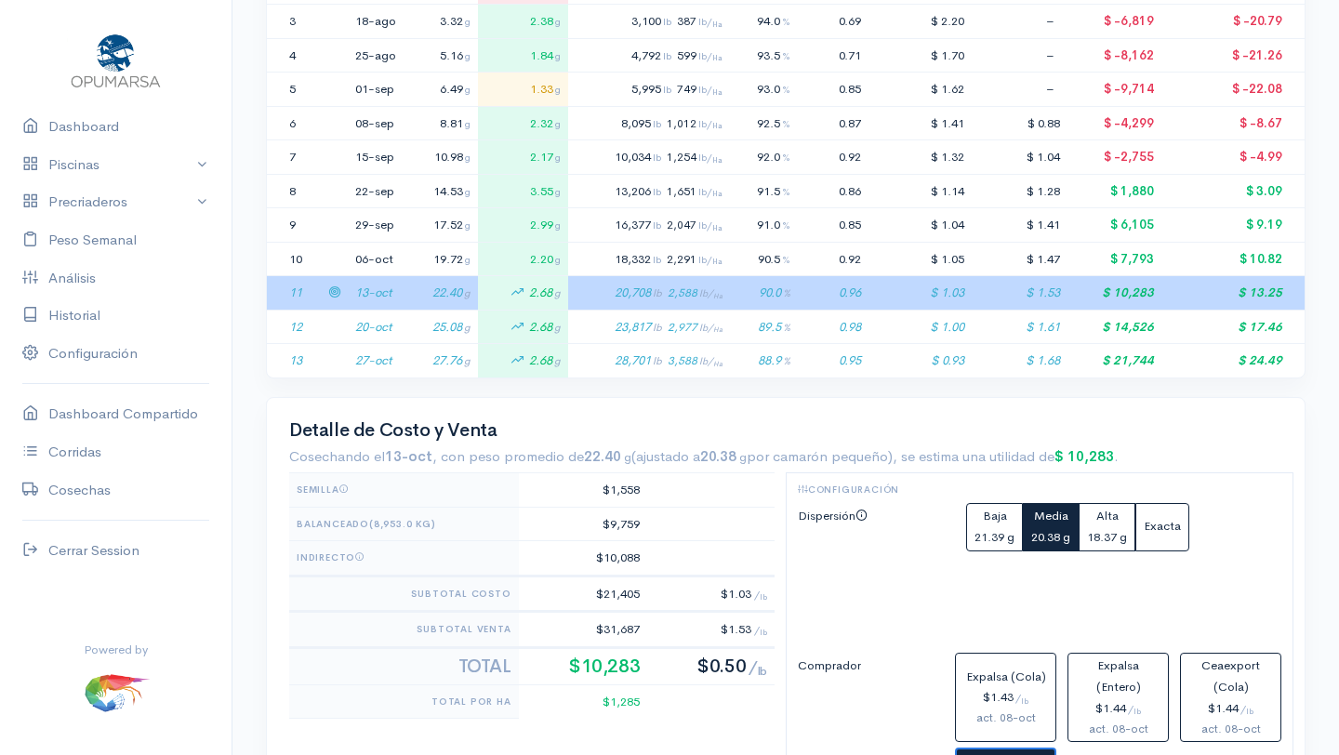
scroll to position [503, 0]
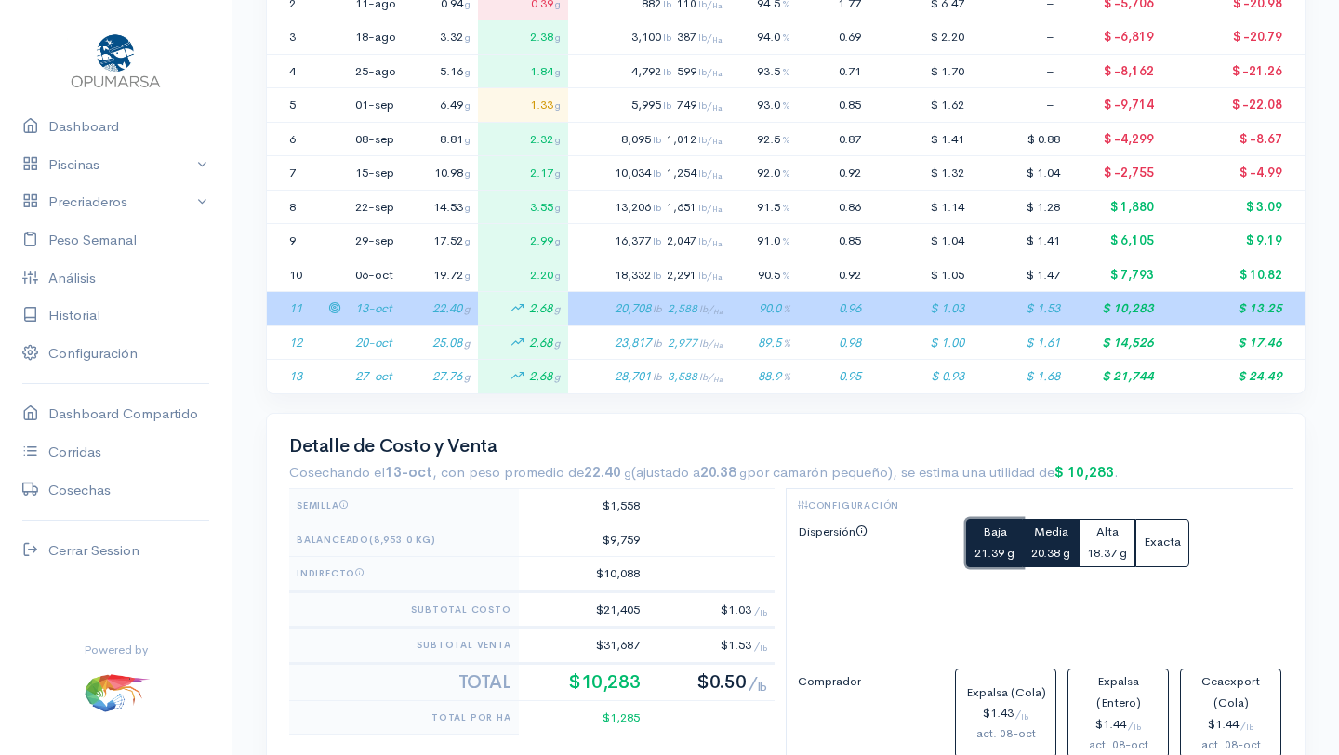
click at [992, 551] on small "21.39 g" at bounding box center [995, 553] width 40 height 16
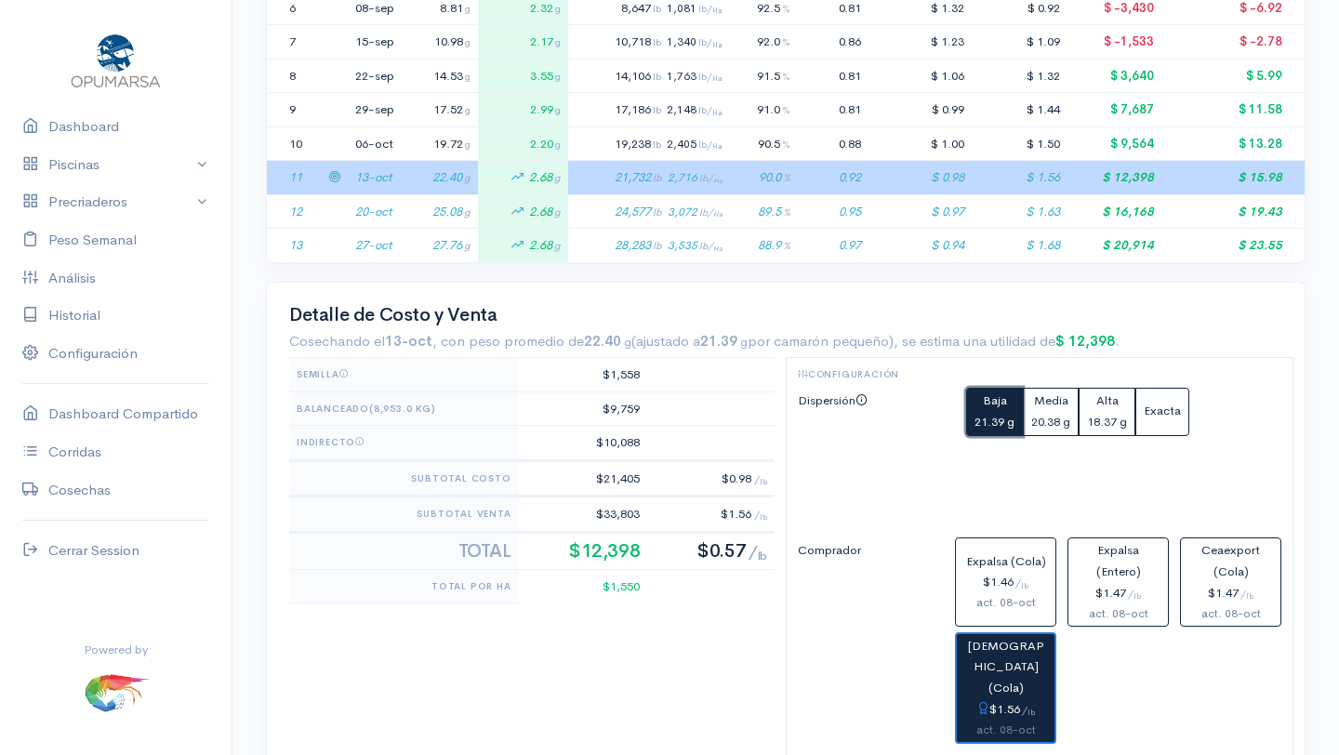
scroll to position [618, 0]
